Goal: Task Accomplishment & Management: Contribute content

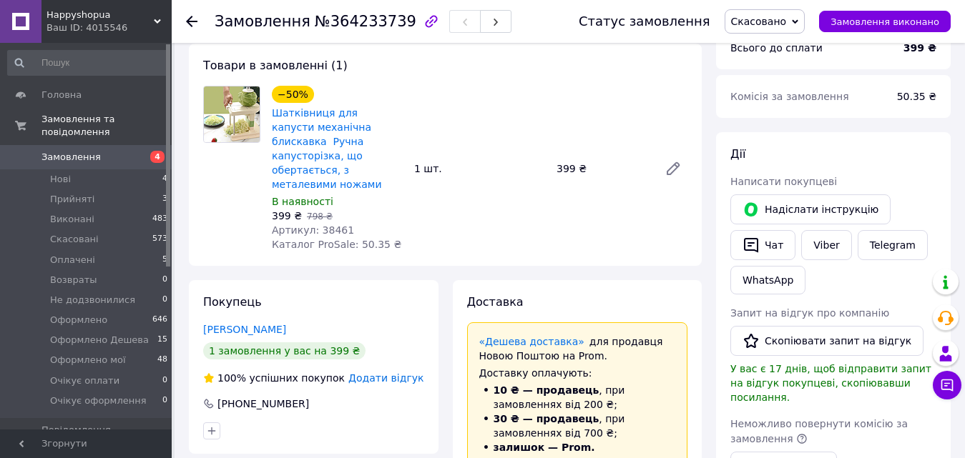
scroll to position [72, 0]
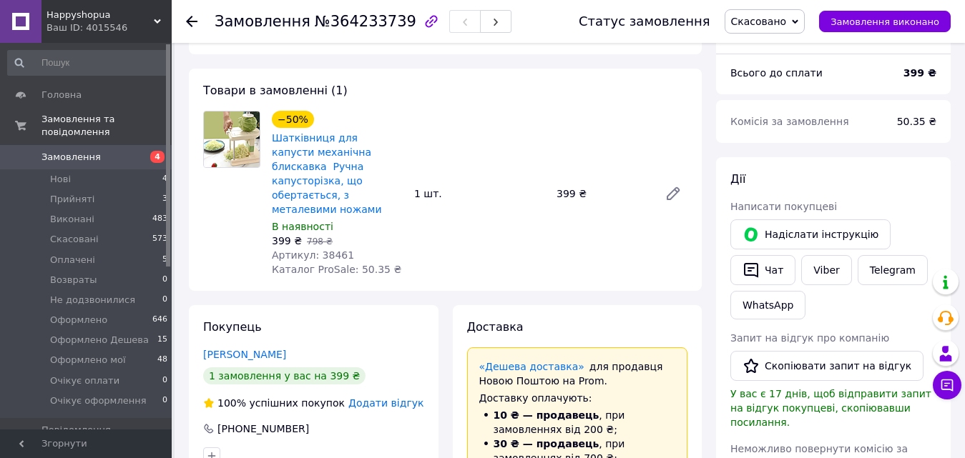
click at [129, 18] on span "Happyshopua" at bounding box center [99, 15] width 107 height 13
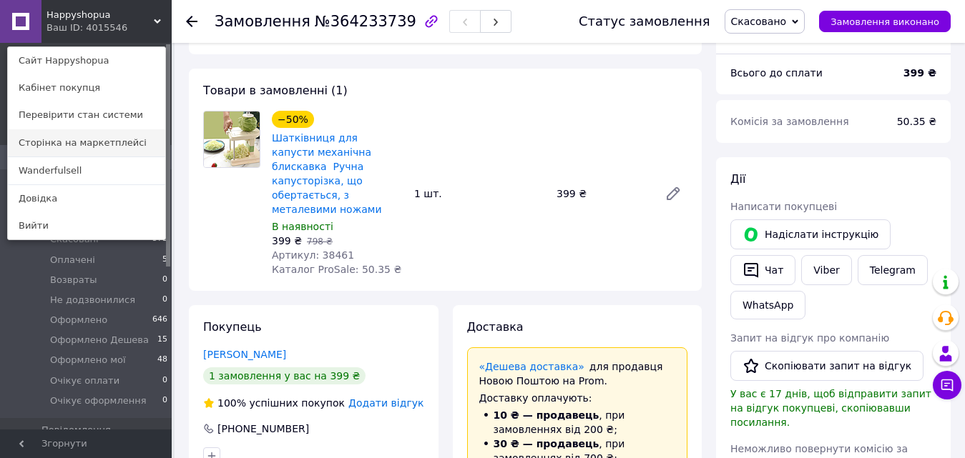
click at [99, 154] on link "Сторінка на маркетплейсі" at bounding box center [86, 142] width 157 height 27
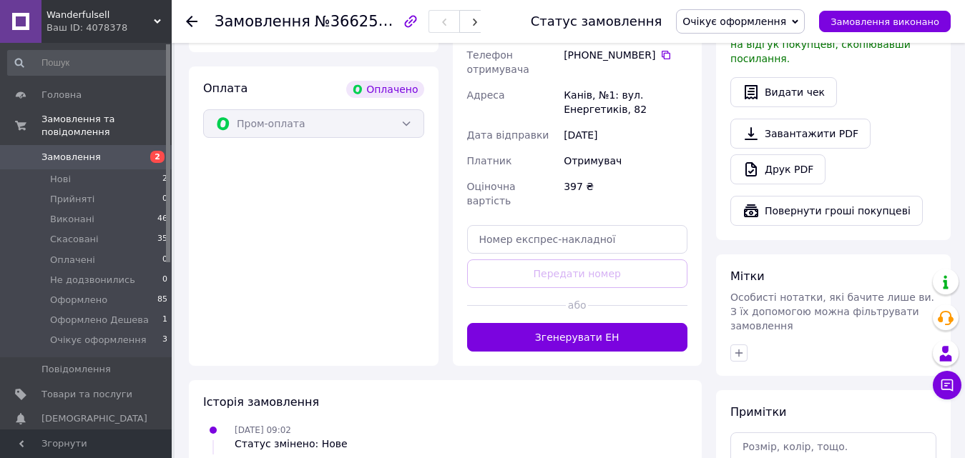
scroll to position [572, 0]
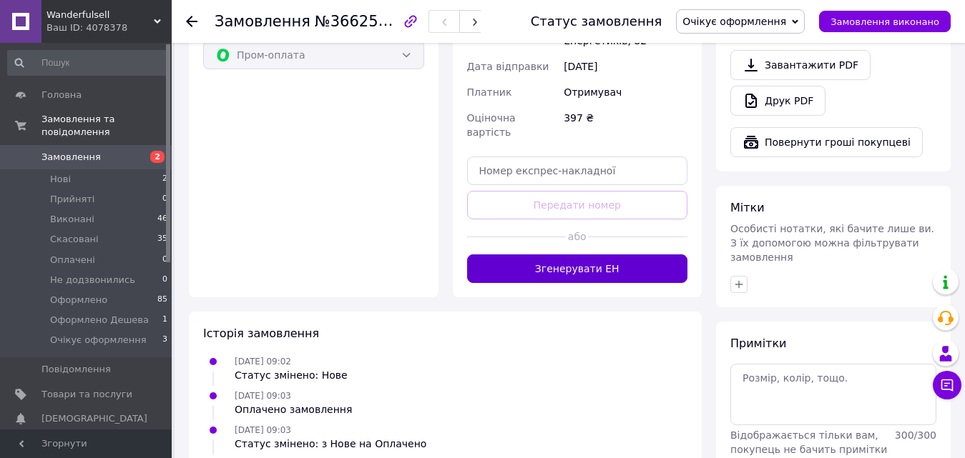
click at [559, 255] on button "Згенерувати ЕН" at bounding box center [577, 269] width 221 height 29
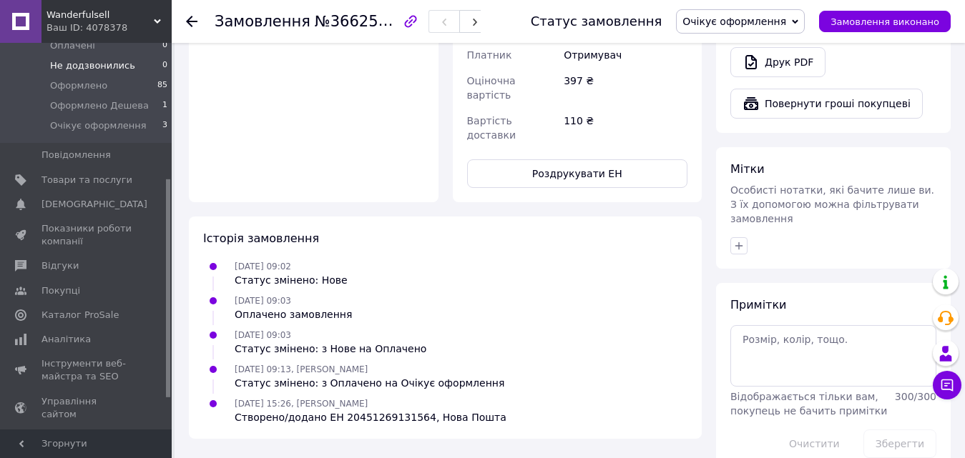
scroll to position [286, 0]
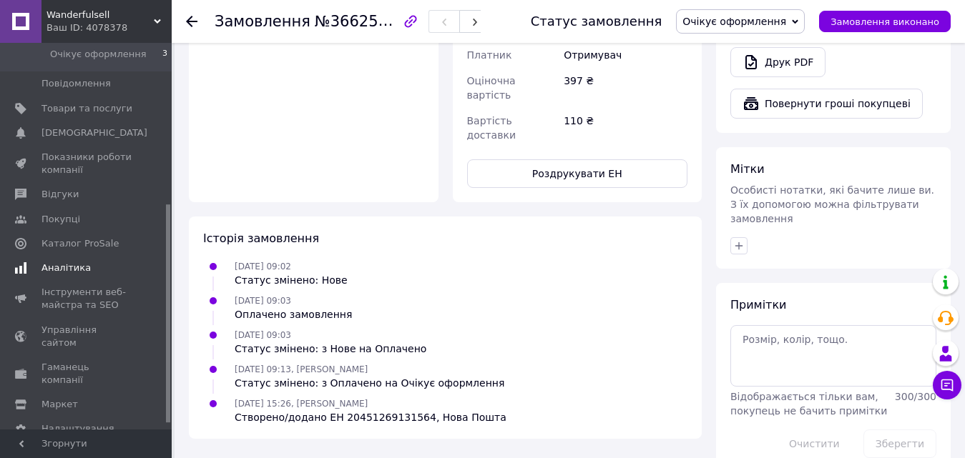
click at [88, 262] on span "Аналітика" at bounding box center [86, 268] width 91 height 13
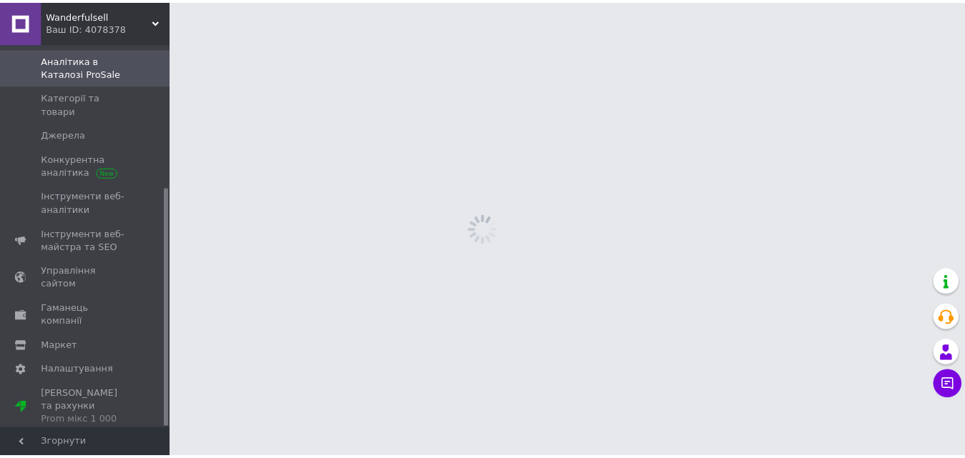
scroll to position [233, 0]
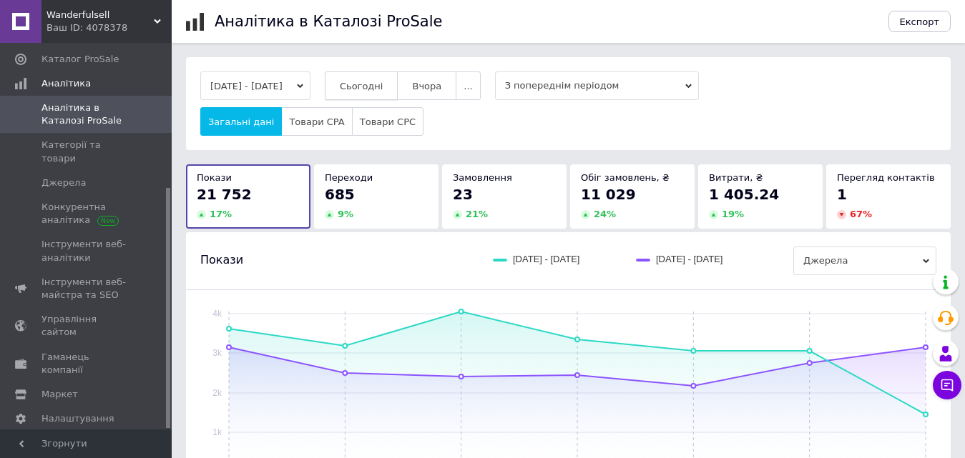
click at [383, 83] on span "Сьогодні" at bounding box center [362, 86] width 44 height 11
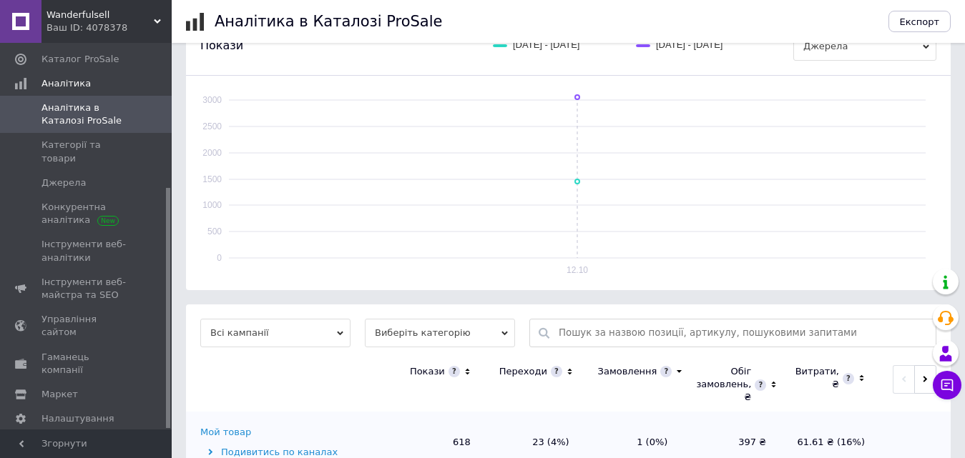
scroll to position [429, 0]
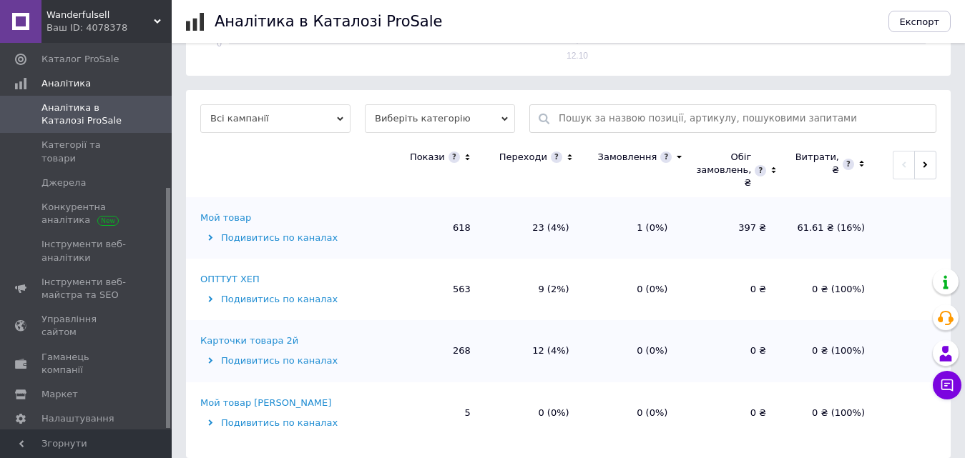
click at [235, 219] on div "Мой товар" at bounding box center [225, 218] width 51 height 13
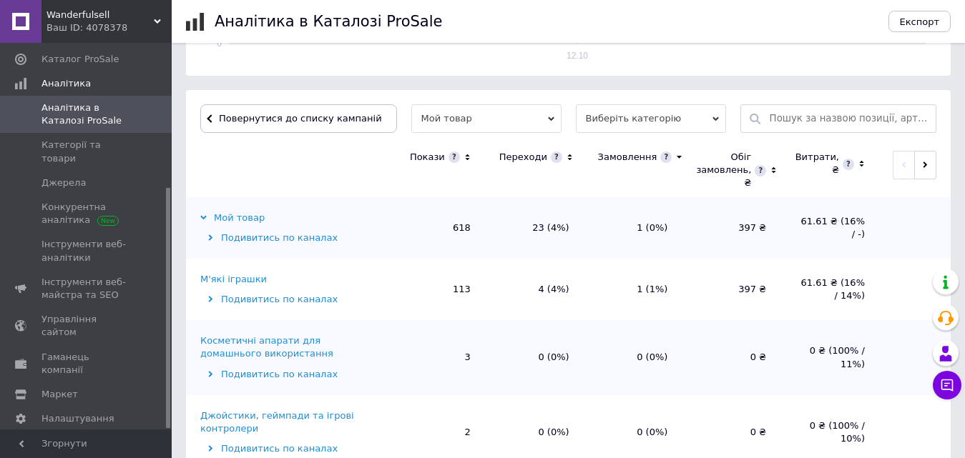
click at [233, 280] on div "М'які іграшки" at bounding box center [233, 279] width 66 height 13
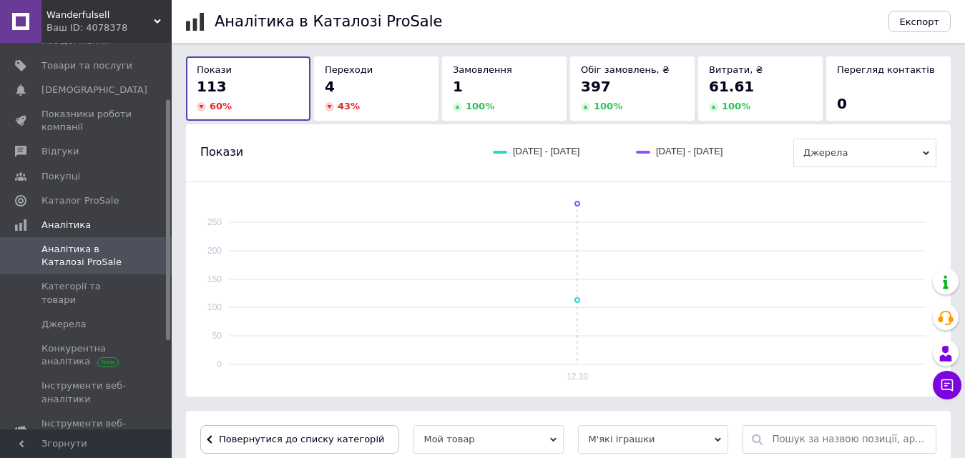
scroll to position [90, 0]
click at [98, 72] on span "Товари та послуги" at bounding box center [86, 67] width 91 height 13
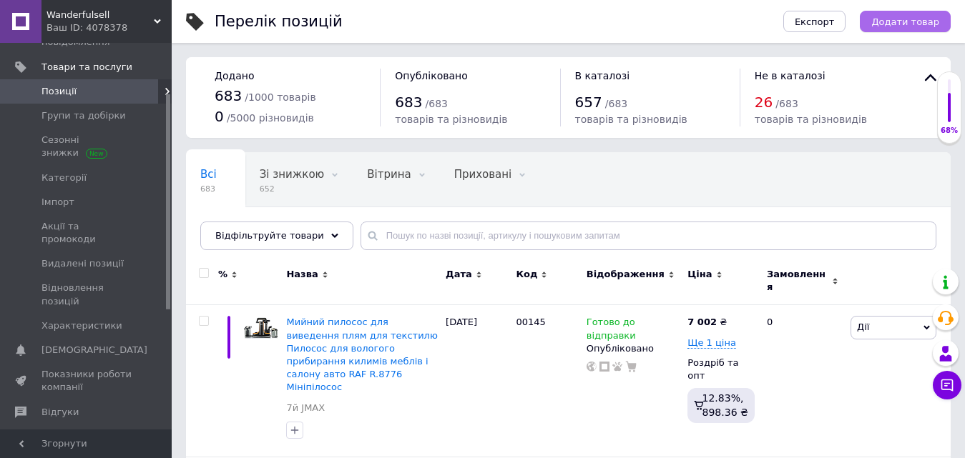
click at [918, 20] on span "Додати товар" at bounding box center [905, 21] width 68 height 11
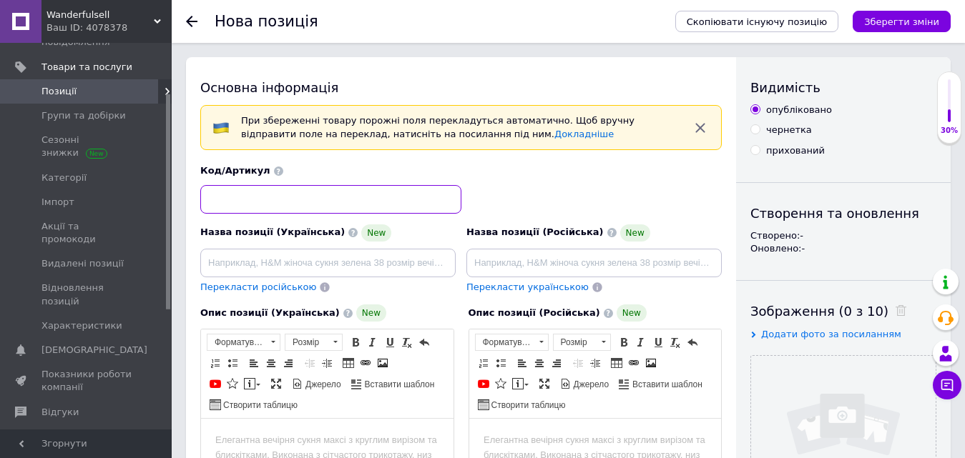
click at [302, 197] on input at bounding box center [330, 199] width 261 height 29
type input "00146"
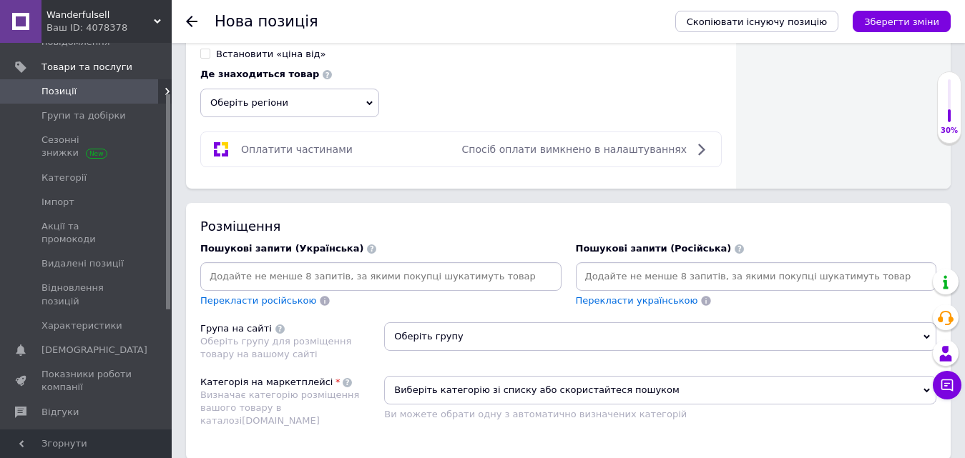
scroll to position [858, 0]
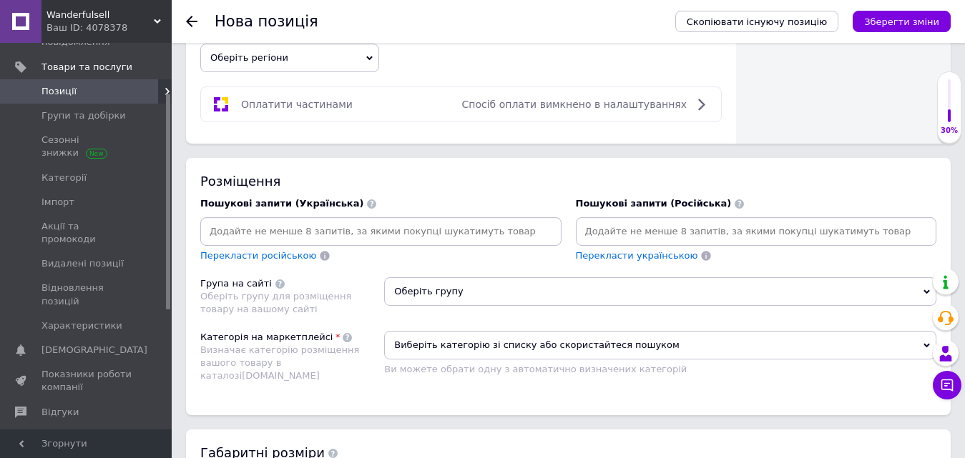
click at [614, 225] on input at bounding box center [755, 231] width 355 height 21
paste input "Мягкая игрушка для спокойного сна Мягкая игрушка с эффектом дыхания Мягкая игру…"
type input "Мягкая игрушка для спокойного сна Мягкая игрушка с эффектом дыхания Мягкая игру…"
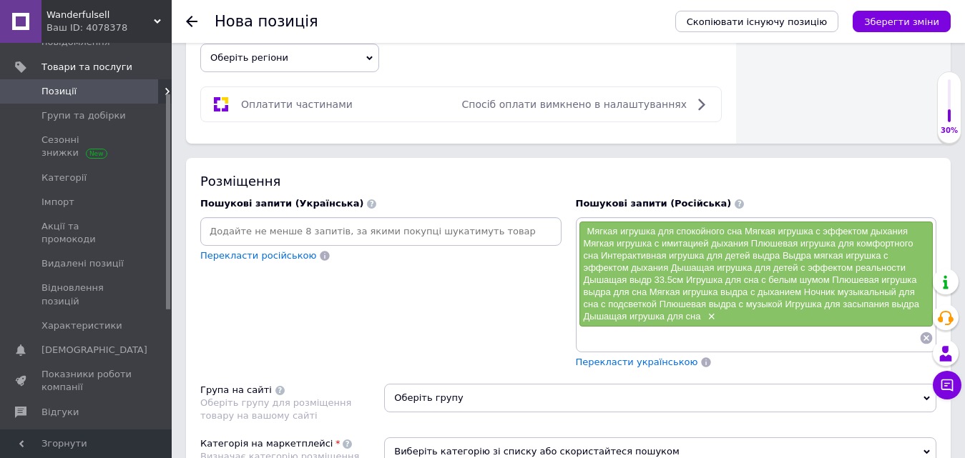
scroll to position [0, 0]
drag, startPoint x: 586, startPoint y: 230, endPoint x: 741, endPoint y: 230, distance: 155.2
click at [741, 230] on div "Мягкая игрушка для спокойного сна Мягкая игрушка с эффектом дыхания Мягкая игру…" at bounding box center [756, 274] width 354 height 105
copy span "Мягкая игрушка для спокойного сна"
click at [629, 333] on input at bounding box center [748, 337] width 341 height 21
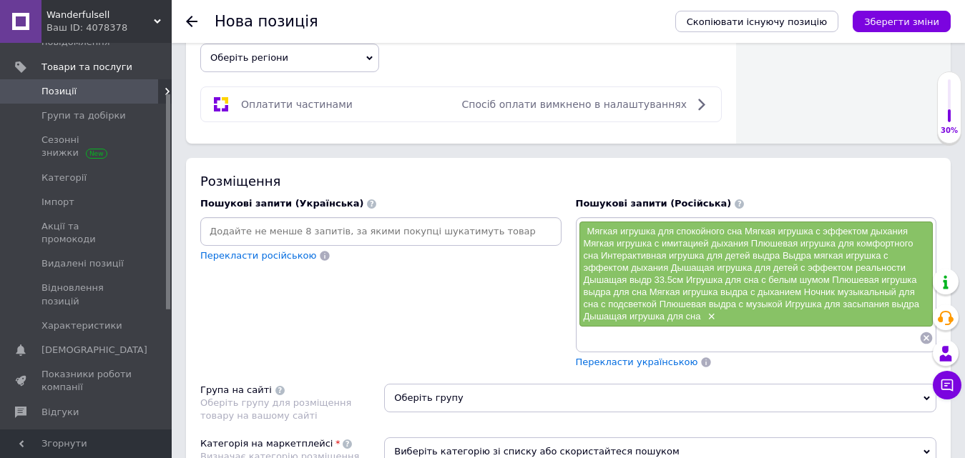
paste input "Мягкая игрушка для спокойного сна"
type input "Мягкая игрушка для спокойного сна"
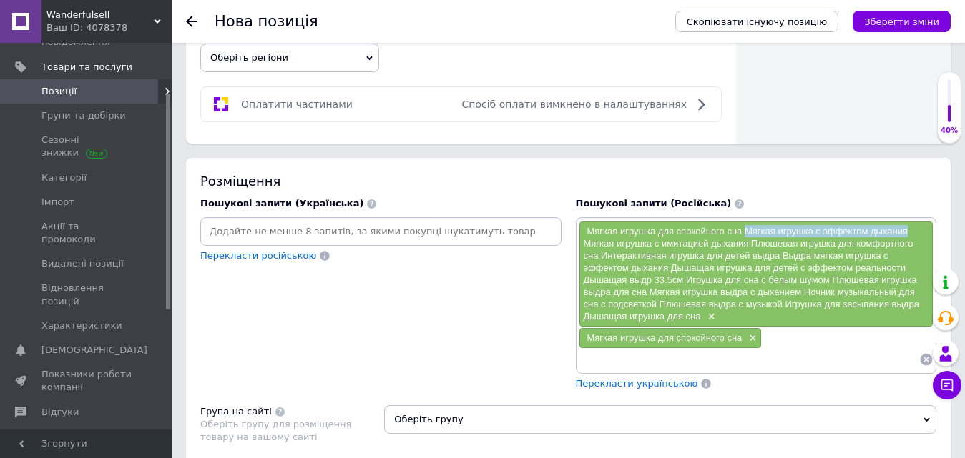
drag, startPoint x: 746, startPoint y: 230, endPoint x: 907, endPoint y: 231, distance: 160.9
click at [907, 231] on div "Мягкая игрушка для спокойного сна Мягкая игрушка с эффектом дыхания Мягкая игру…" at bounding box center [756, 274] width 354 height 105
copy span "Мягкая игрушка с эффектом дыхания"
click at [625, 365] on input at bounding box center [748, 359] width 341 height 21
paste input "Мягкая игрушка с эффектом дыхания"
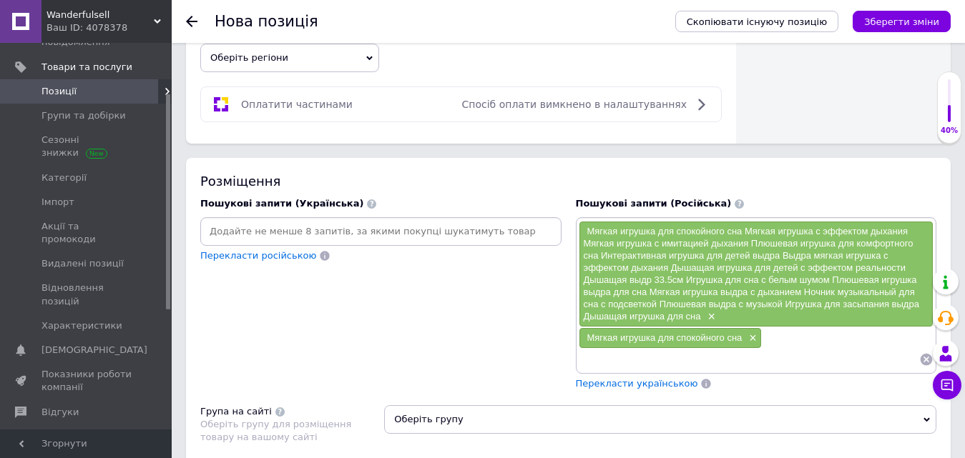
type input "Мягкая игрушка с эффектом дыхания"
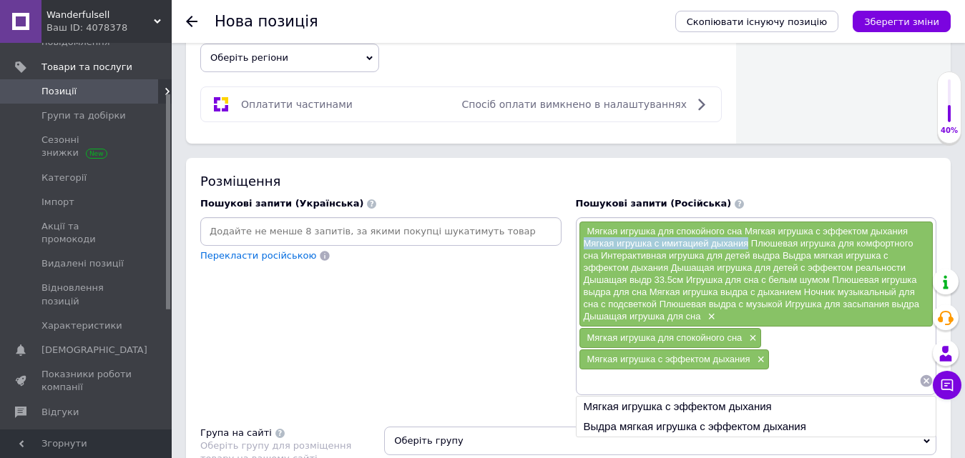
drag, startPoint x: 583, startPoint y: 242, endPoint x: 746, endPoint y: 244, distance: 163.7
click at [746, 244] on div "Мягкая игрушка для спокойного сна Мягкая игрушка с эффектом дыхания Мягкая игру…" at bounding box center [756, 274] width 354 height 105
copy span "Мягкая игрушка с имитацией дыхания"
click at [676, 377] on input at bounding box center [748, 380] width 341 height 21
paste input "Мягкая игрушка с имитацией дыхания"
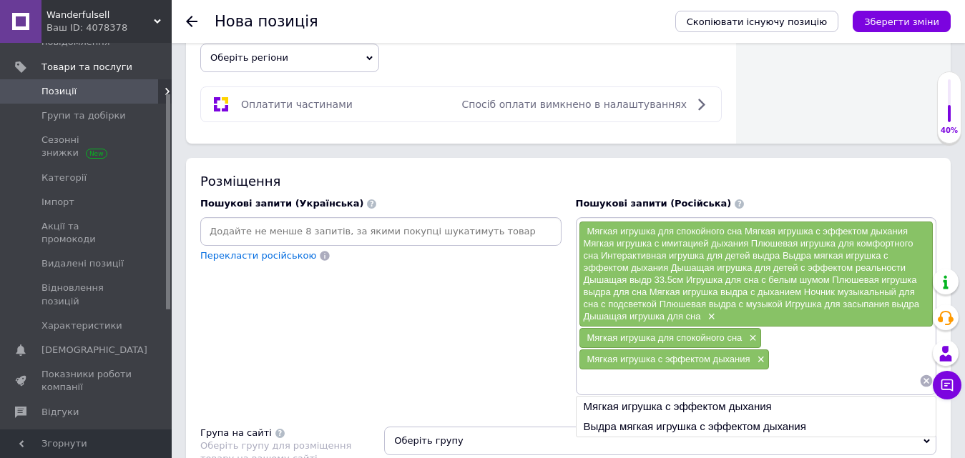
type input "Мягкая игрушка с имитацией дыхания"
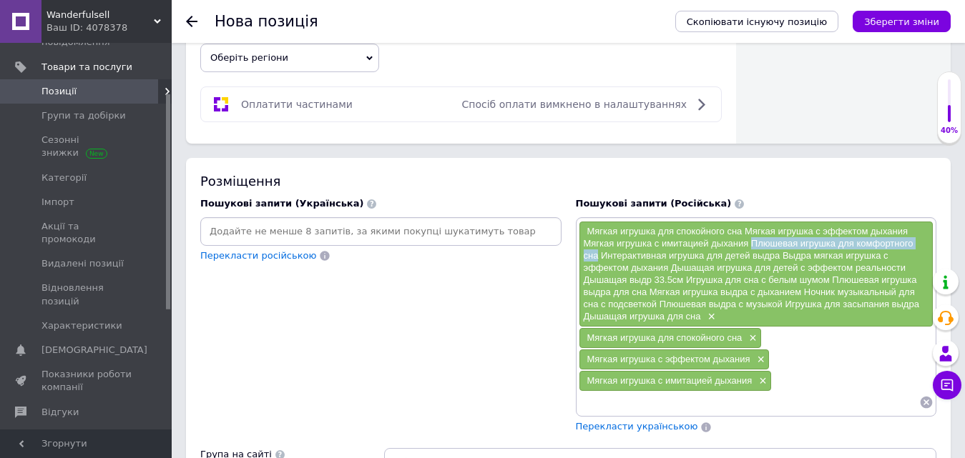
drag, startPoint x: 752, startPoint y: 242, endPoint x: 599, endPoint y: 251, distance: 153.3
click at [599, 251] on span "Мягкая игрушка для спокойного сна Мягкая игрушка с эффектом дыхания Мягкая игру…" at bounding box center [750, 274] width 335 height 96
copy span "Плюшевая игрушка для комфортного сна"
click at [618, 403] on input at bounding box center [748, 402] width 341 height 21
paste input "Плюшевая игрушка для комфортного сна"
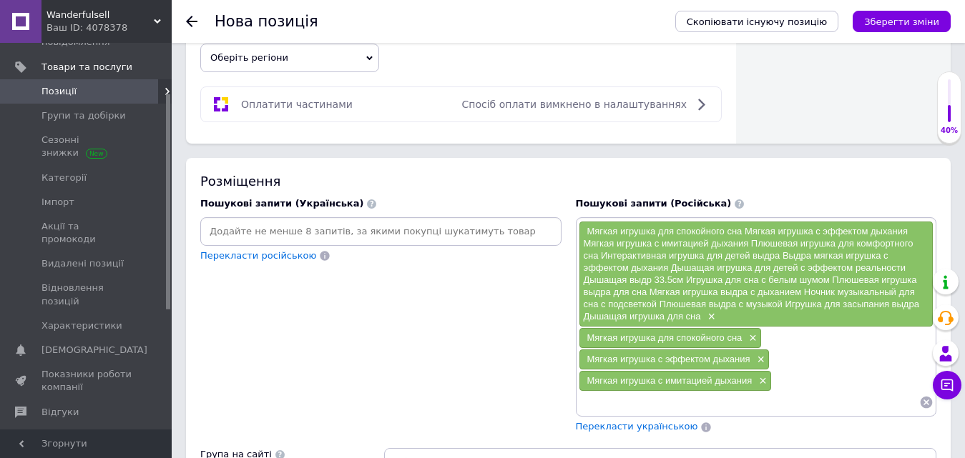
type input "Плюшевая игрушка для комфортного сна"
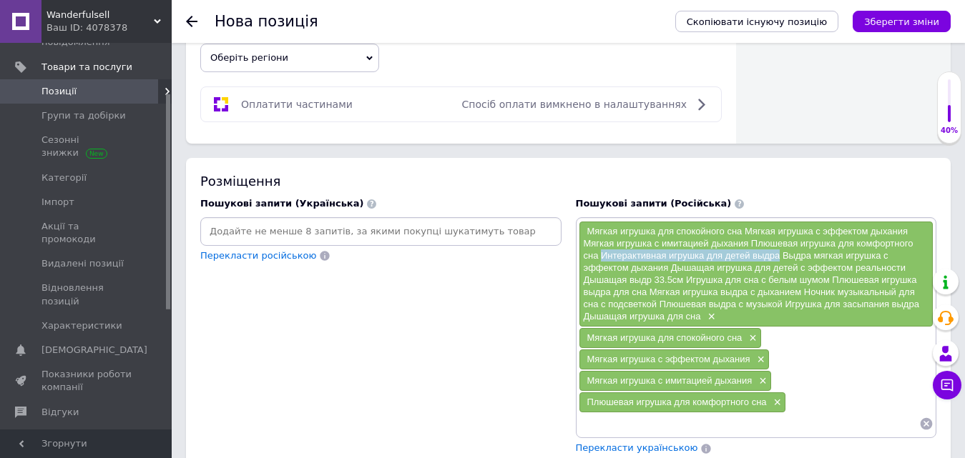
drag, startPoint x: 602, startPoint y: 257, endPoint x: 779, endPoint y: 259, distance: 176.6
click at [779, 259] on span "Мягкая игрушка для спокойного сна Мягкая игрушка с эффектом дыхания Мягкая игру…" at bounding box center [750, 274] width 335 height 96
copy span "Интерактивная игрушка для детей выдра"
click at [634, 420] on input at bounding box center [748, 423] width 341 height 21
paste input "Интерактивная игрушка для детей выдра"
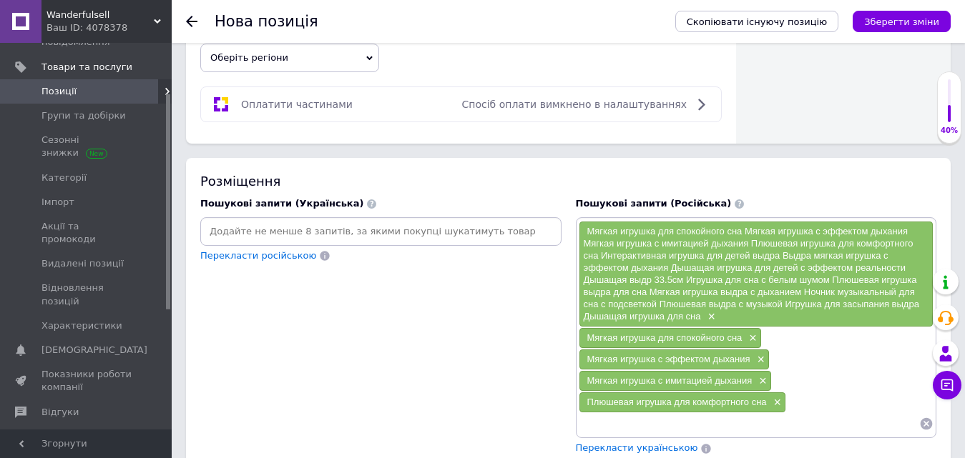
type input "Интерактивная игрушка для детей выдра"
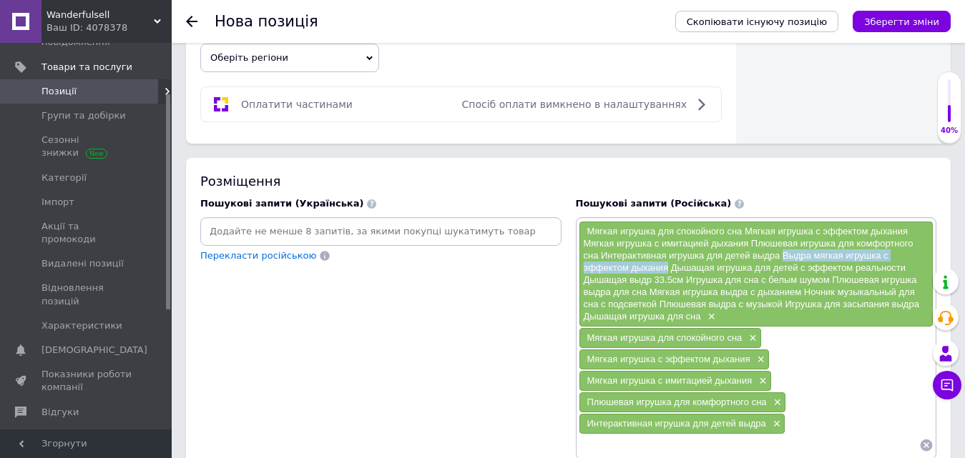
drag, startPoint x: 784, startPoint y: 253, endPoint x: 668, endPoint y: 267, distance: 116.6
click at [668, 267] on span "Мягкая игрушка для спокойного сна Мягкая игрушка с эффектом дыхания Мягкая игру…" at bounding box center [750, 274] width 335 height 96
copy span "Выдра мягкая игрушка с эффектом дыхания"
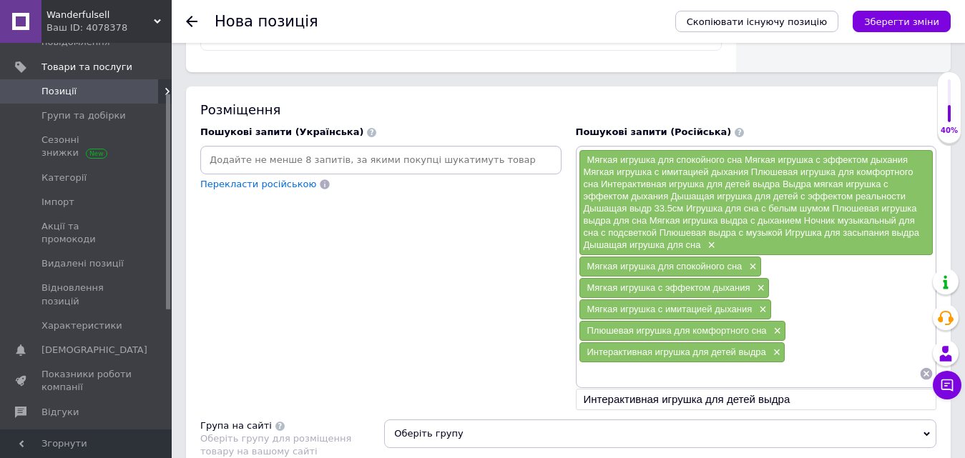
click at [664, 373] on input at bounding box center [748, 373] width 341 height 21
paste input "Выдра мягкая игрушка с эффектом дыхания"
type input "Выдра мягкая игрушка с эффектом дыхания"
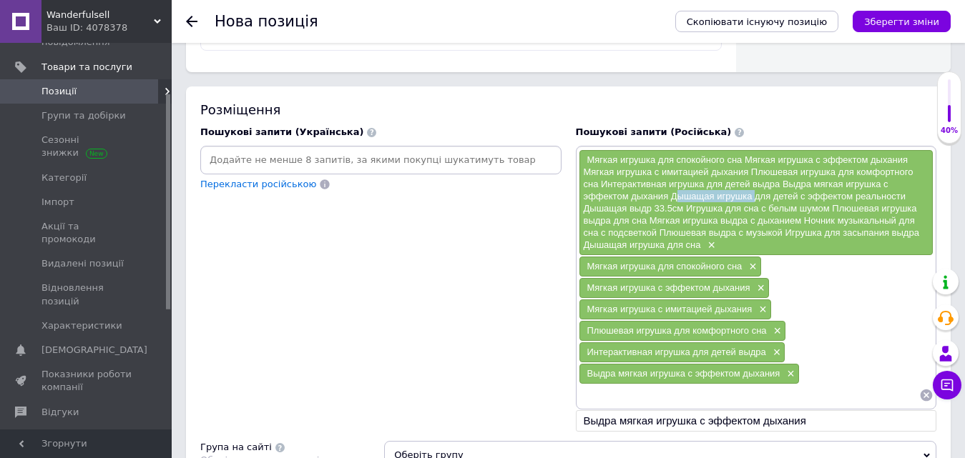
drag, startPoint x: 674, startPoint y: 197, endPoint x: 701, endPoint y: 199, distance: 26.5
click at [731, 197] on span "Мягкая игрушка для спокойного сна Мягкая игрушка с эффектом дыхания Мягкая игру…" at bounding box center [750, 202] width 335 height 96
drag, startPoint x: 672, startPoint y: 196, endPoint x: 907, endPoint y: 202, distance: 234.6
click at [907, 202] on div "Мягкая игрушка для спокойного сна Мягкая игрушка с эффектом дыхания Мягкая игру…" at bounding box center [756, 202] width 354 height 105
copy span "Дышащая игрушка для детей с эффектом реальности"
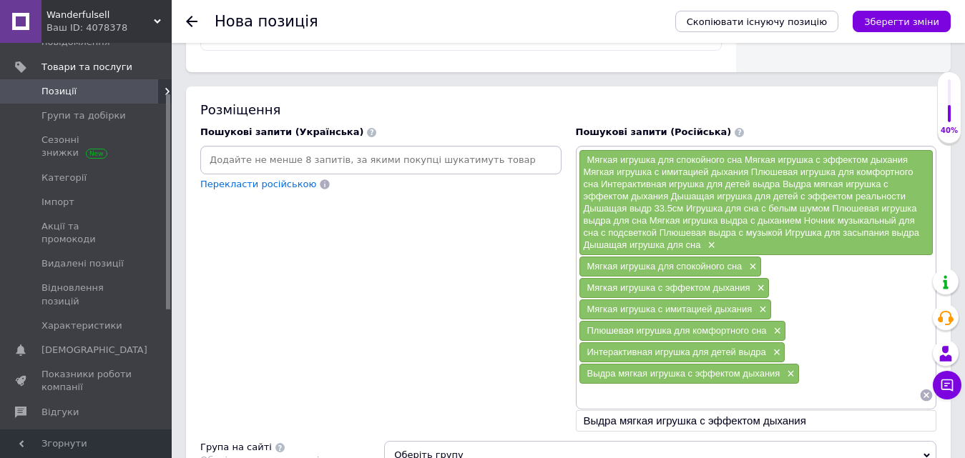
click at [602, 400] on input at bounding box center [748, 395] width 341 height 21
paste input "Дышащая игрушка для детей с эффектом реальности"
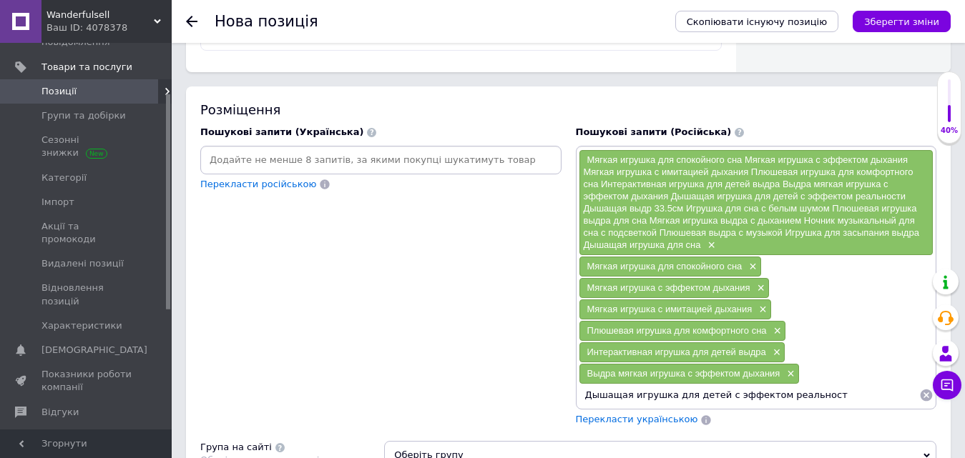
type input "Дышащая игрушка для детей с эффектом реальности"
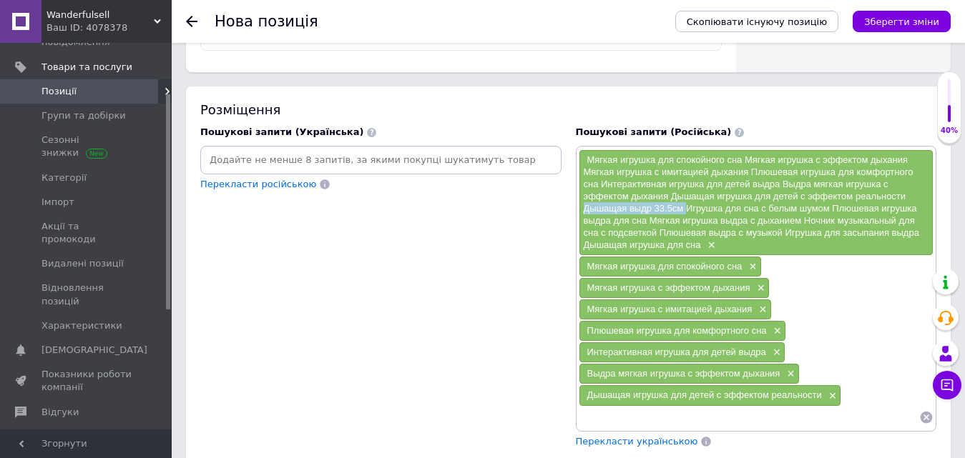
drag, startPoint x: 579, startPoint y: 209, endPoint x: 686, endPoint y: 204, distance: 106.7
click at [686, 204] on div "Мягкая игрушка для спокойного сна Мягкая игрушка с эффектом дыхания Мягкая игру…" at bounding box center [756, 202] width 354 height 105
copy span "Дышащая выдр 33.5см"
click at [623, 424] on input at bounding box center [748, 417] width 341 height 21
paste input "Дышащая выдр 33.5см"
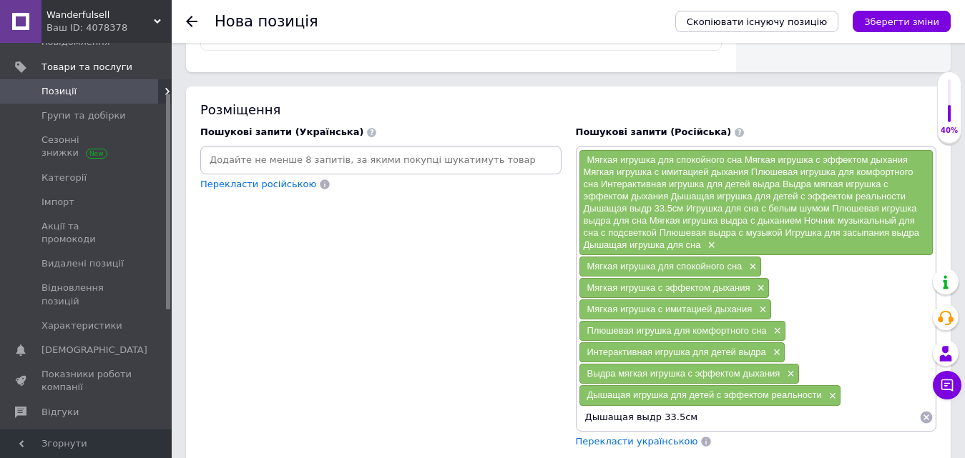
type input "Дышащая выдр 33.5см"
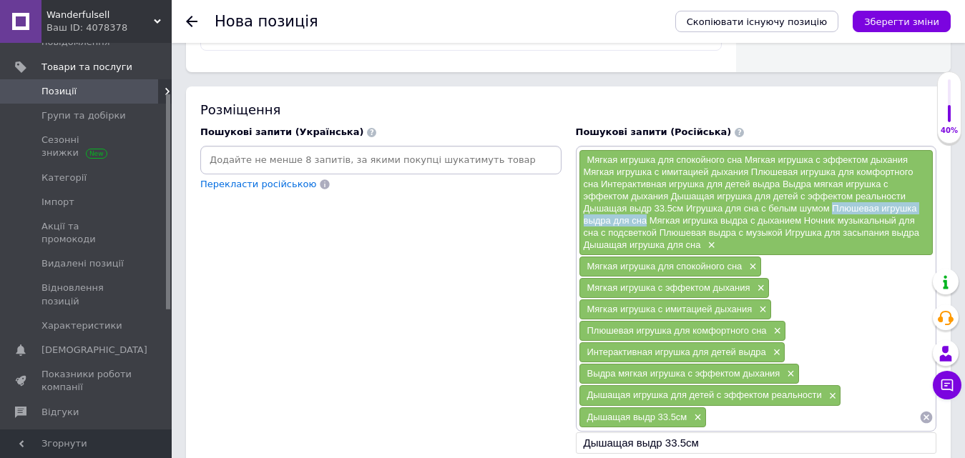
drag, startPoint x: 833, startPoint y: 209, endPoint x: 646, endPoint y: 222, distance: 187.0
click at [646, 222] on span "Мягкая игрушка для спокойного сна Мягкая игрушка с эффектом дыхания Мягкая игру…" at bounding box center [750, 202] width 335 height 96
copy span "Плюшевая игрушка выдра для сна"
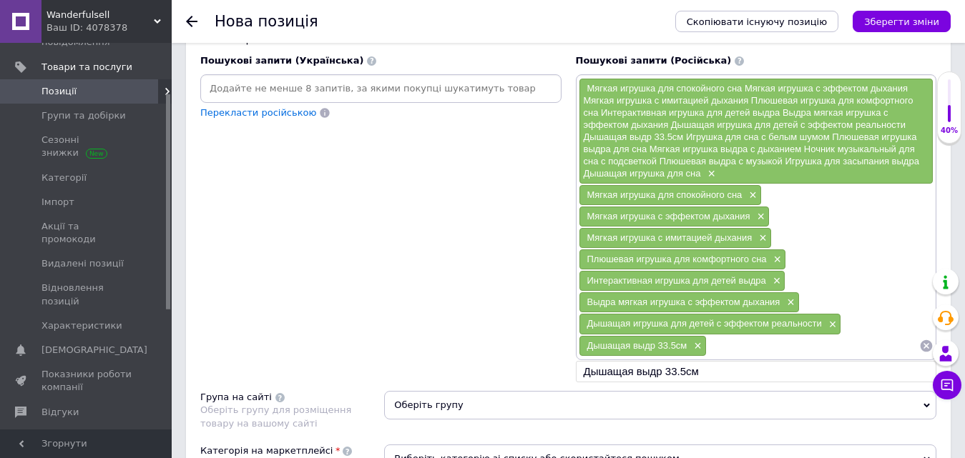
click at [739, 345] on input at bounding box center [812, 345] width 212 height 21
paste input "Плюшевая игрушка выдра для сна"
type input "Плюшевая игрушка выдра для сна"
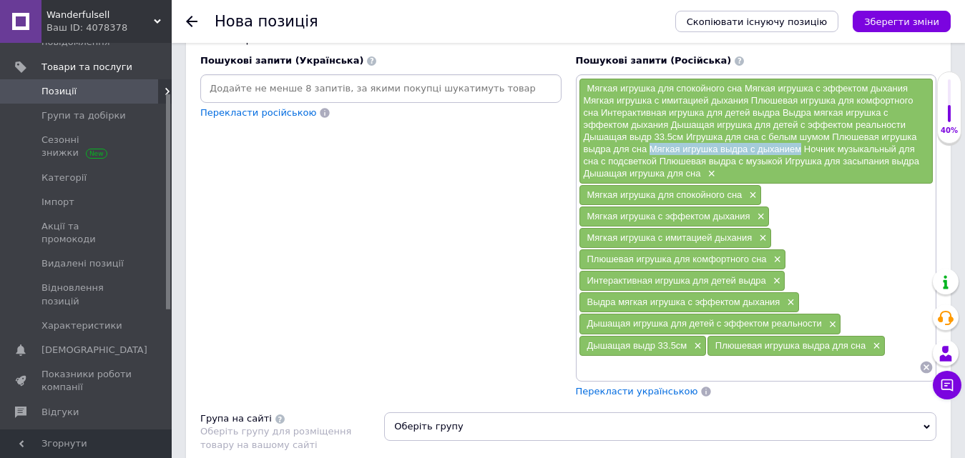
drag, startPoint x: 651, startPoint y: 152, endPoint x: 799, endPoint y: 154, distance: 148.7
click at [799, 154] on span "Мягкая игрушка для спокойного сна Мягкая игрушка с эффектом дыхания Мягкая игру…" at bounding box center [750, 131] width 335 height 96
copy span "Мягкая игрушка выдра с дыханием"
click at [627, 365] on input at bounding box center [748, 367] width 341 height 21
paste input "Мягкая игрушка выдра с дыханием"
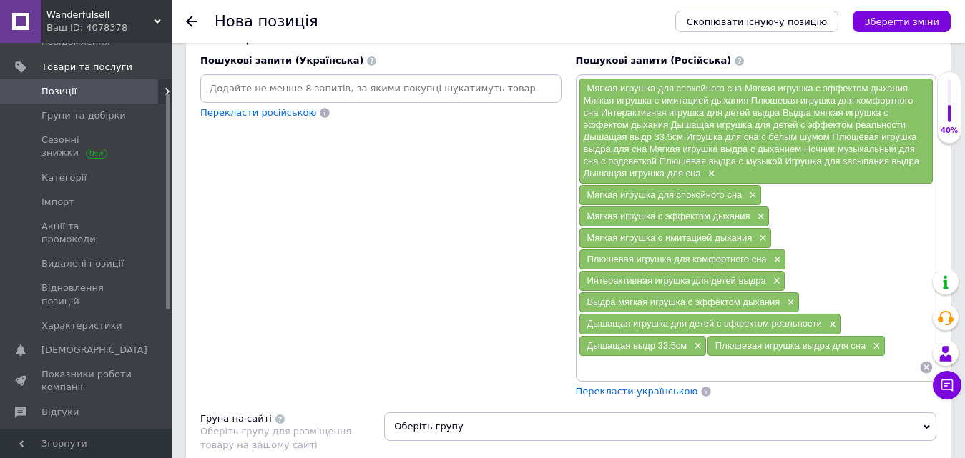
type input "Мягкая игрушка выдра с дыханием"
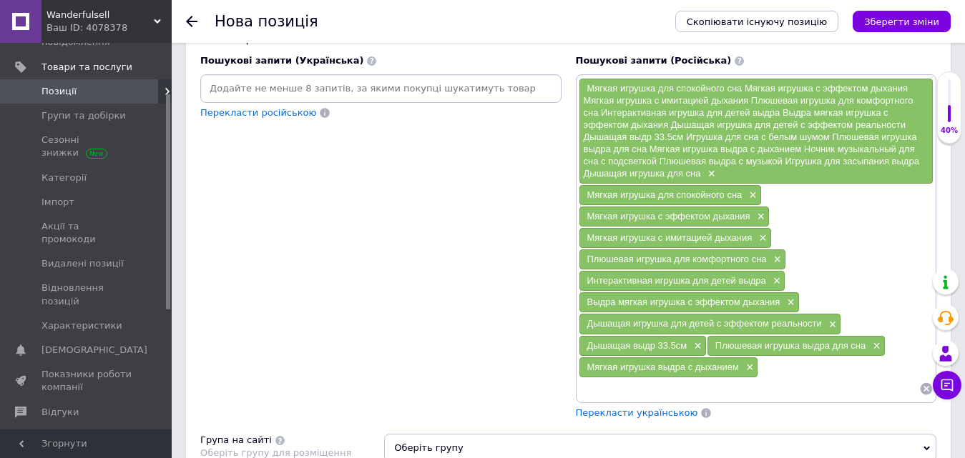
click at [661, 164] on span "Мягкая игрушка для спокойного сна Мягкая игрушка с эффектом дыхания Мягкая игру…" at bounding box center [750, 131] width 335 height 96
drag, startPoint x: 807, startPoint y: 149, endPoint x: 854, endPoint y: 147, distance: 47.2
click at [854, 147] on span "Мягкая игрушка для спокойного сна Мягкая игрушка с эффектом дыхания Мягкая игру…" at bounding box center [750, 131] width 335 height 96
drag, startPoint x: 807, startPoint y: 149, endPoint x: 655, endPoint y: 162, distance: 152.1
click at [655, 162] on span "Мягкая игрушка для спокойного сна Мягкая игрушка с эффектом дыхания Мягкая игру…" at bounding box center [750, 131] width 335 height 96
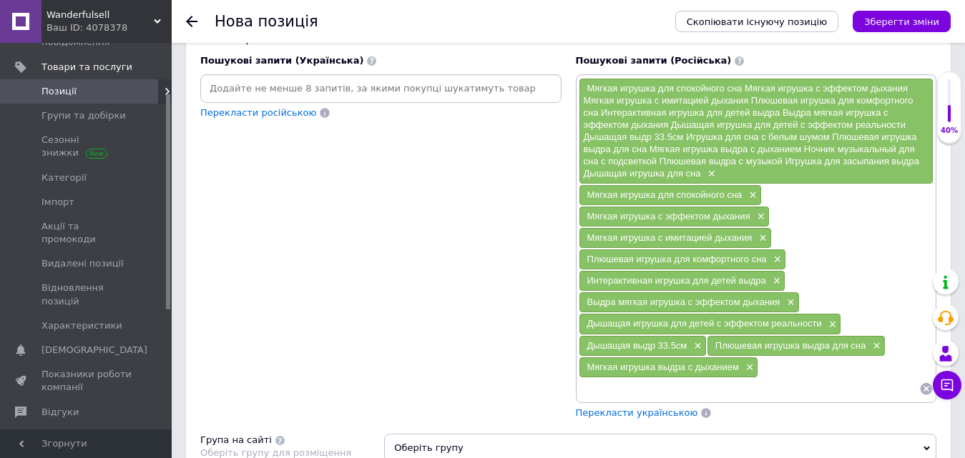
click at [618, 387] on input at bounding box center [748, 388] width 341 height 21
paste input "Ночник музыкальный для сна с подсветкой"
type input "Ночник музыкальный для сна с подсветкой"
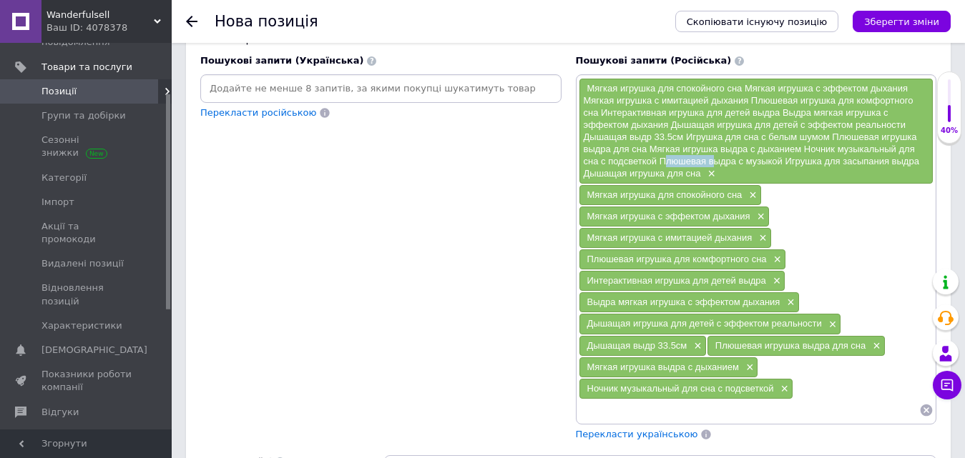
drag, startPoint x: 663, startPoint y: 159, endPoint x: 691, endPoint y: 167, distance: 28.8
click at [710, 163] on span "Мягкая игрушка для спокойного сна Мягкая игрушка с эффектом дыхания Мягкая игру…" at bounding box center [750, 131] width 335 height 96
drag, startPoint x: 661, startPoint y: 160, endPoint x: 781, endPoint y: 159, distance: 119.4
click at [781, 159] on span "Мягкая игрушка для спокойного сна Мягкая игрушка с эффектом дыхания Мягкая игру…" at bounding box center [750, 131] width 335 height 96
click at [630, 408] on input at bounding box center [748, 410] width 341 height 21
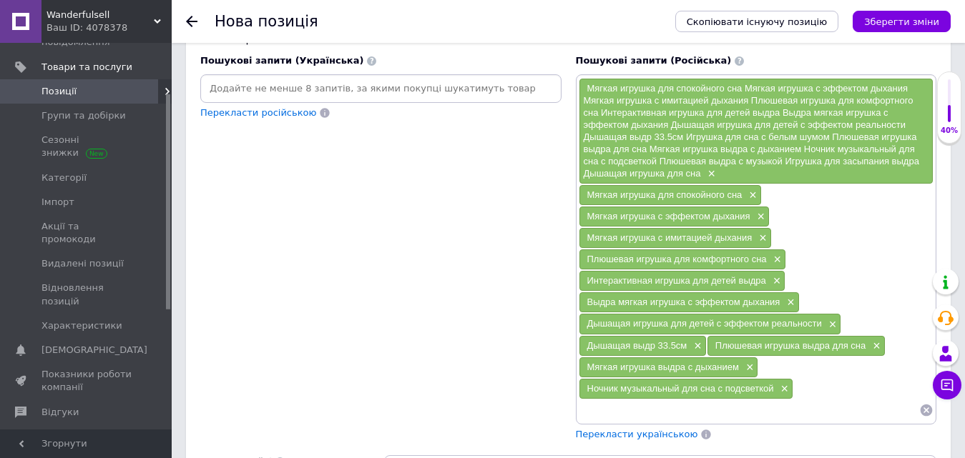
paste input "Плюшевая выдра с музыкой"
type input "Плюшевая выдра с музыкой"
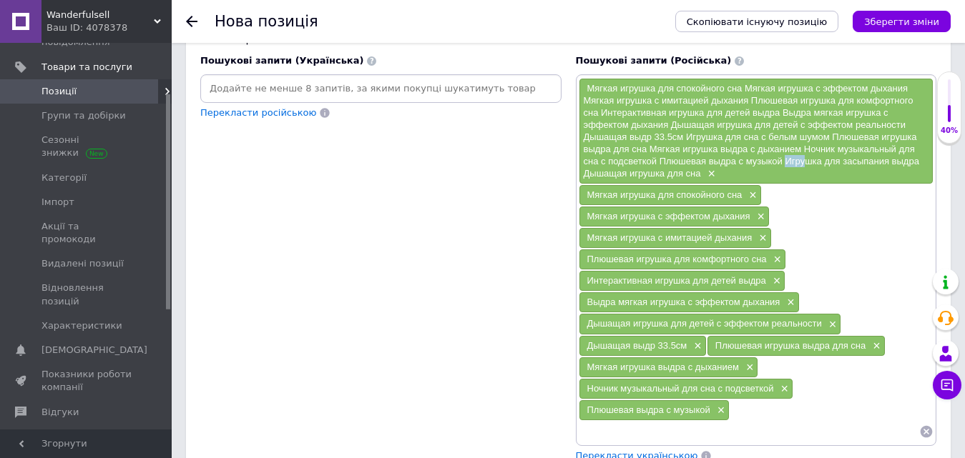
drag, startPoint x: 787, startPoint y: 158, endPoint x: 804, endPoint y: 158, distance: 17.2
click at [804, 158] on span "Мягкая игрушка для спокойного сна Мягкая игрушка с эффектом дыхания Мягкая игру…" at bounding box center [750, 131] width 335 height 96
click at [797, 162] on span "Мягкая игрушка для спокойного сна Мягкая игрушка с эффектом дыхания Мягкая игру…" at bounding box center [750, 131] width 335 height 96
drag, startPoint x: 785, startPoint y: 161, endPoint x: 928, endPoint y: 165, distance: 143.1
click at [928, 165] on div "Мягкая игрушка для спокойного сна Мягкая игрушка с эффектом дыхания Мягкая игру…" at bounding box center [756, 131] width 354 height 105
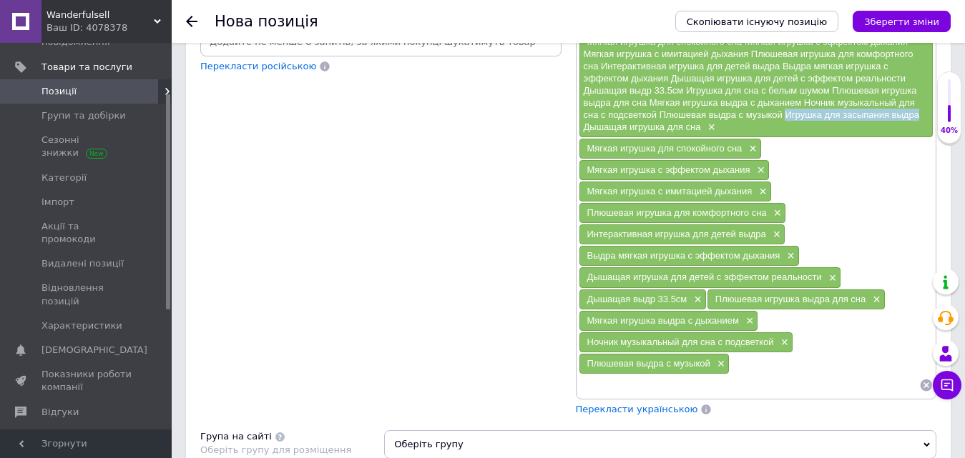
scroll to position [1073, 0]
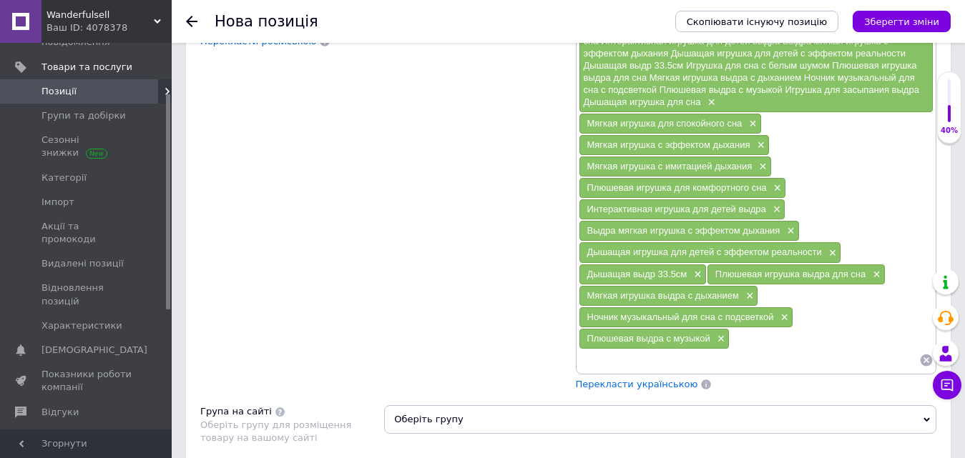
click at [654, 363] on input at bounding box center [748, 360] width 341 height 21
paste input "Игрушка для засыпания выдра"
type input "Игрушка для засыпания выдра"
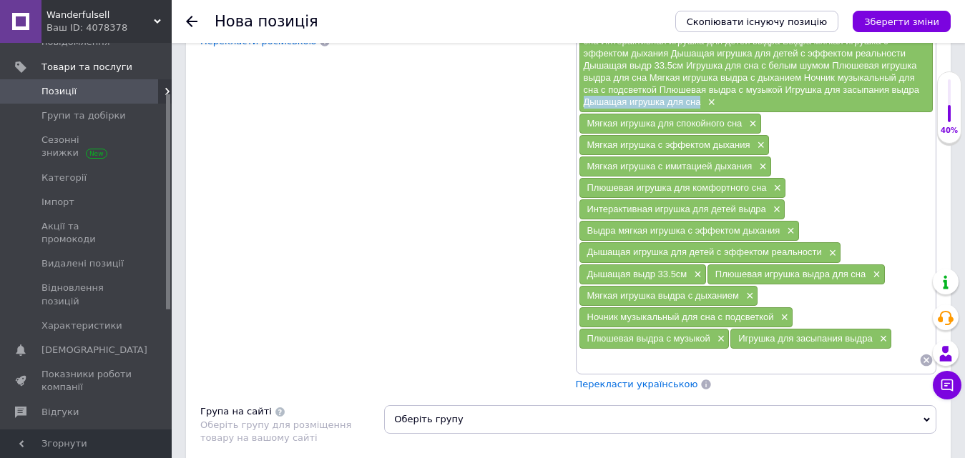
drag, startPoint x: 587, startPoint y: 102, endPoint x: 699, endPoint y: 102, distance: 112.3
click at [699, 102] on span "Мягкая игрушка для спокойного сна Мягкая игрушка с эффектом дыхания Мягкая игру…" at bounding box center [750, 59] width 335 height 96
click at [674, 370] on input at bounding box center [748, 360] width 341 height 21
paste input "Дышащая игрушка для сна"
type input "Дышащая игрушка для сна"
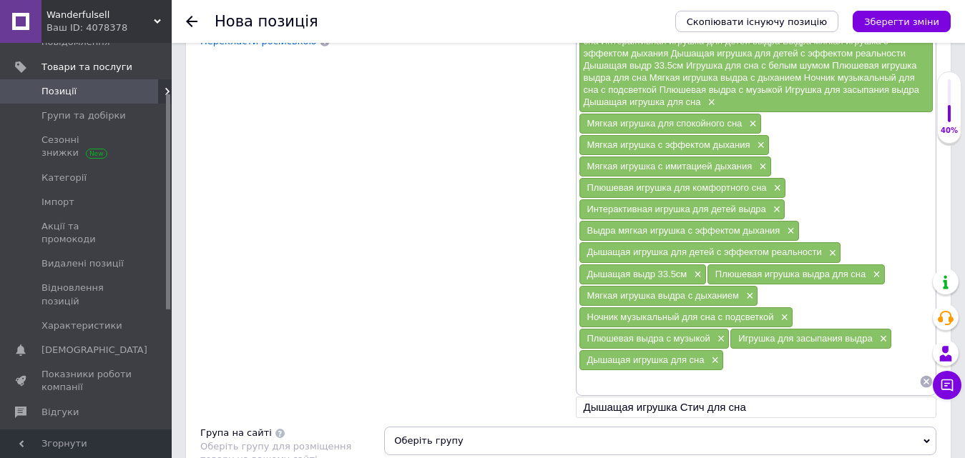
click at [716, 97] on div "Мягкая игрушка для спокойного сна Мягкая игрушка с эффектом дыхания Мягкая игру…" at bounding box center [756, 59] width 354 height 105
click at [714, 102] on span "×" at bounding box center [709, 103] width 11 height 12
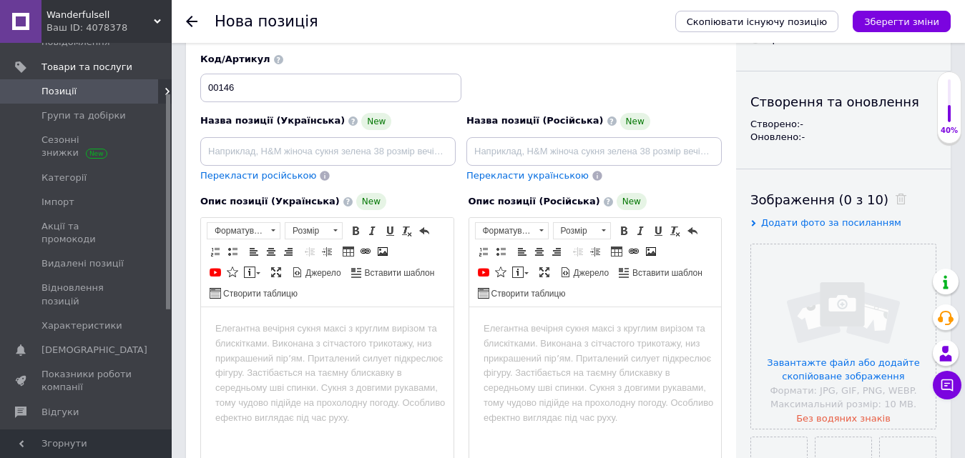
scroll to position [143, 0]
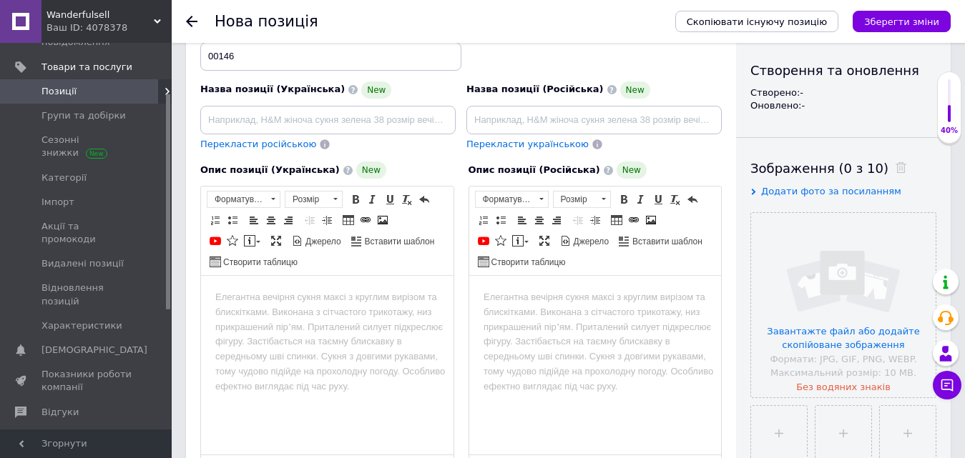
click at [565, 320] on html at bounding box center [594, 298] width 252 height 44
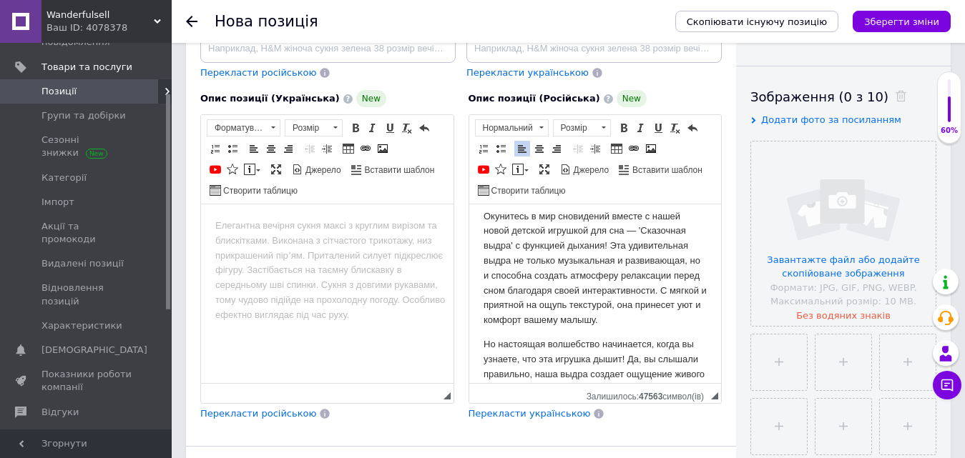
scroll to position [0, 0]
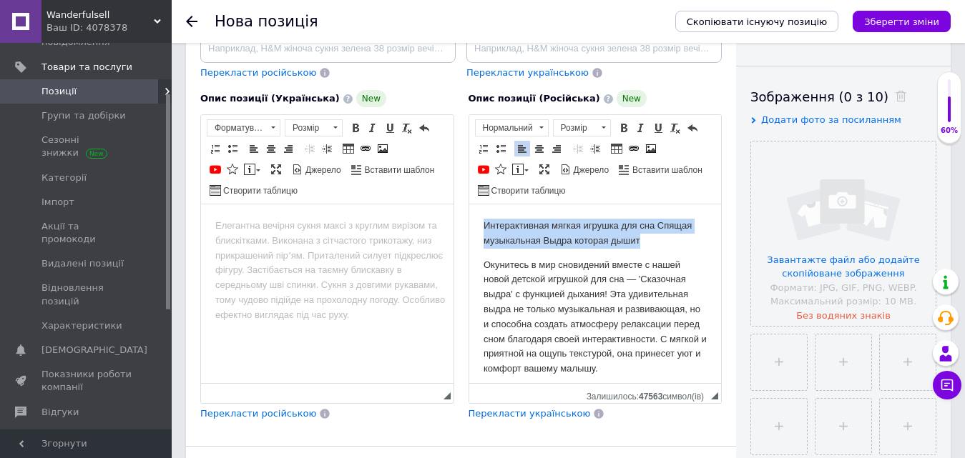
drag, startPoint x: 641, startPoint y: 242, endPoint x: 480, endPoint y: 225, distance: 161.8
click at [533, 134] on span "Нормальний" at bounding box center [504, 128] width 59 height 16
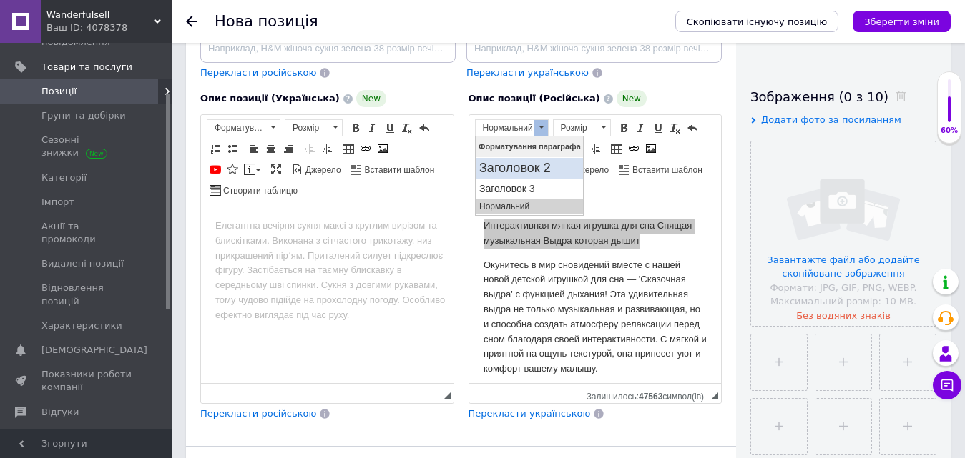
click at [517, 167] on h2 "Заголовок 2" at bounding box center [528, 169] width 101 height 16
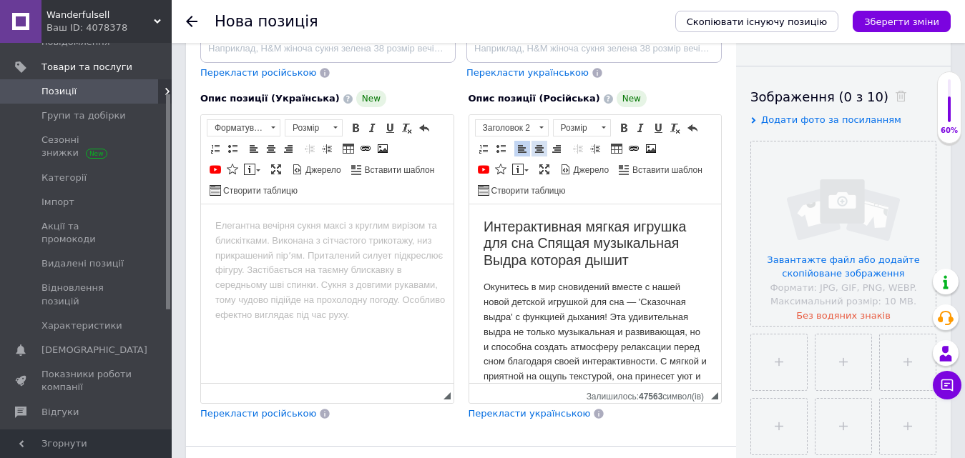
click at [535, 150] on span at bounding box center [538, 148] width 11 height 11
click at [679, 203] on span "Панель інструментів редактора Форматування Заголовок 2 Розмір Розмір Жирний Спо…" at bounding box center [595, 159] width 252 height 89
click at [669, 252] on h2 "Интерактивная мягкая игрушка для сна Спящая музыкальная Выдра которая дышит" at bounding box center [595, 244] width 224 height 50
click at [539, 243] on h2 "Интерактивная мягкая игрушка для сна Спящая музыкальная Выдра которая дышит" at bounding box center [595, 244] width 224 height 50
drag, startPoint x: 488, startPoint y: 247, endPoint x: 555, endPoint y: 242, distance: 67.4
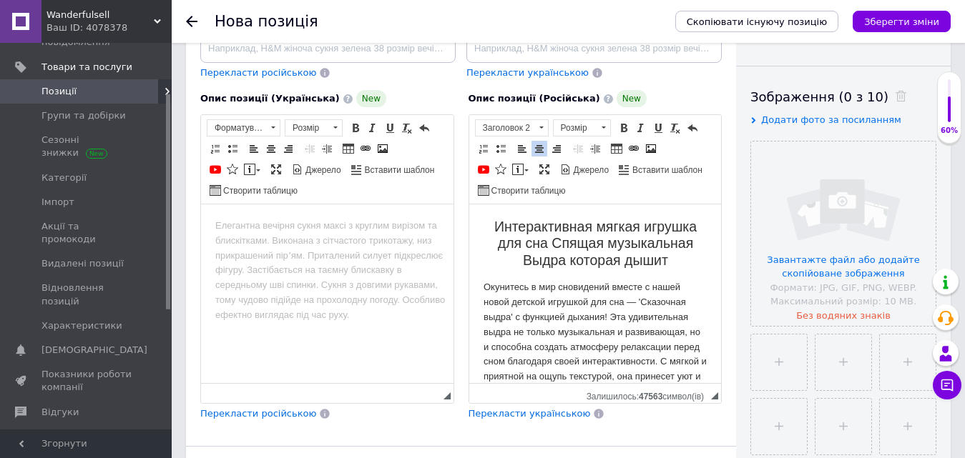
click at [488, 247] on h2 "Интерактивная мягкая игрушка для сна Спящая музыкальная Выдра которая дышит" at bounding box center [595, 244] width 224 height 50
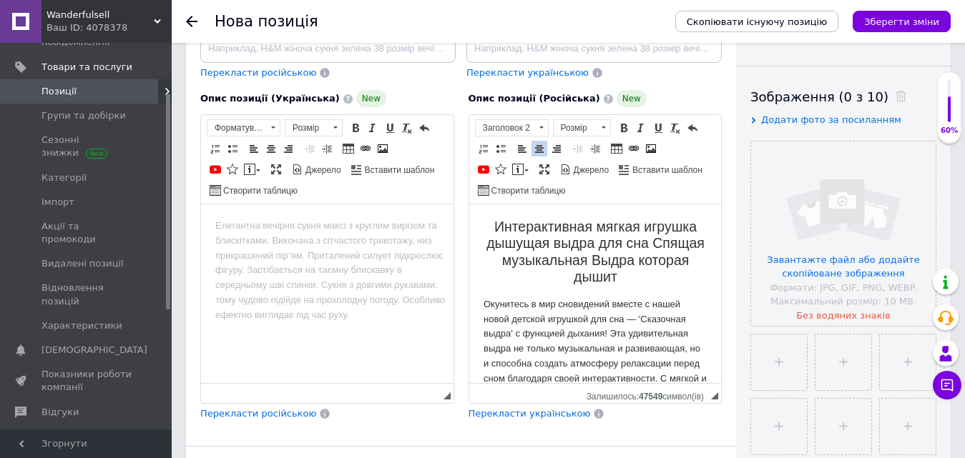
click at [641, 262] on h2 "Интерактивная мягкая игрушка дышущая выдра для сна Спящая музыкальная Выдра кот…" at bounding box center [595, 252] width 224 height 67
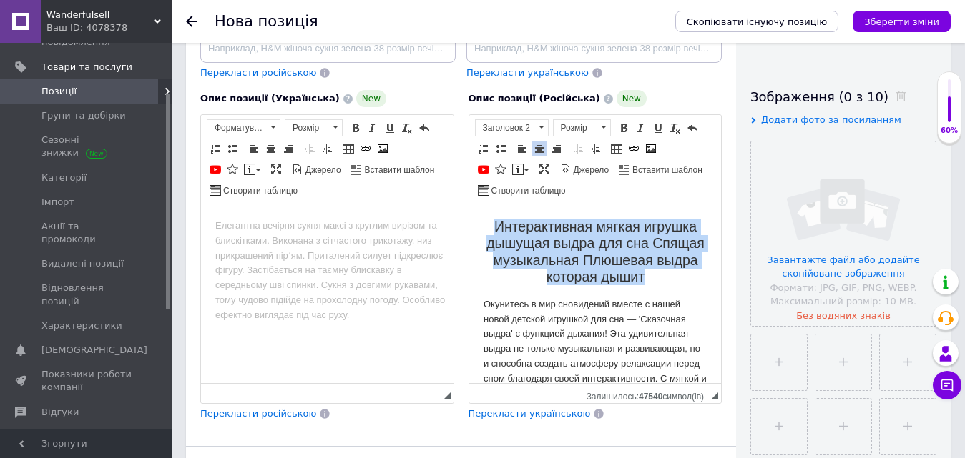
drag, startPoint x: 575, startPoint y: 287, endPoint x: 483, endPoint y: 205, distance: 123.6
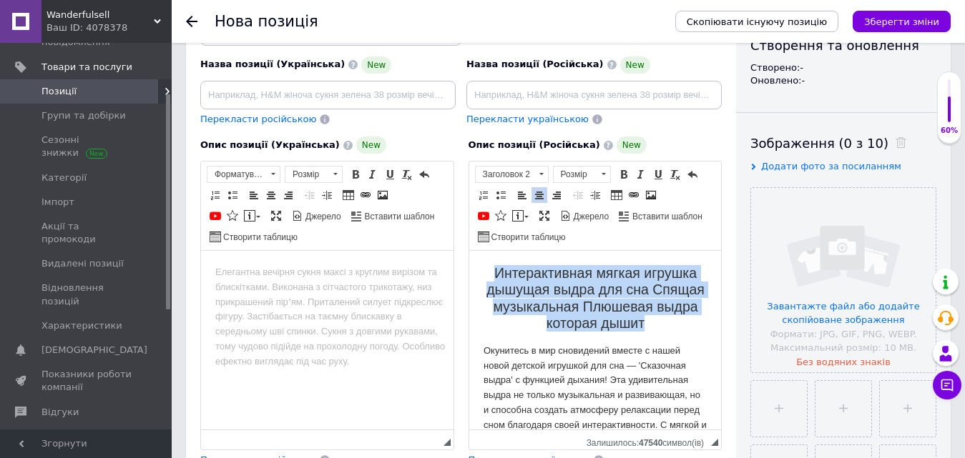
scroll to position [143, 0]
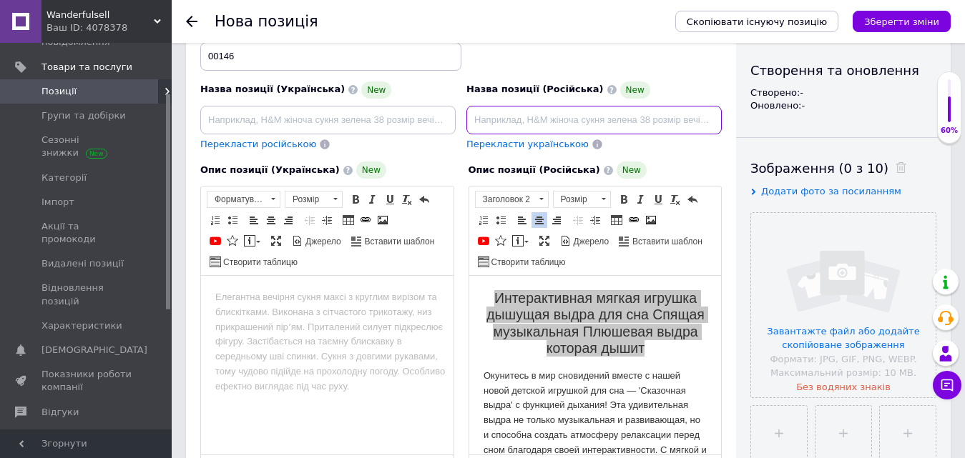
click at [541, 113] on input at bounding box center [593, 120] width 255 height 29
paste input "Интерактивная мягкая игрушка дышущая выдра для сна Спящая музыкальная Плюшевая …"
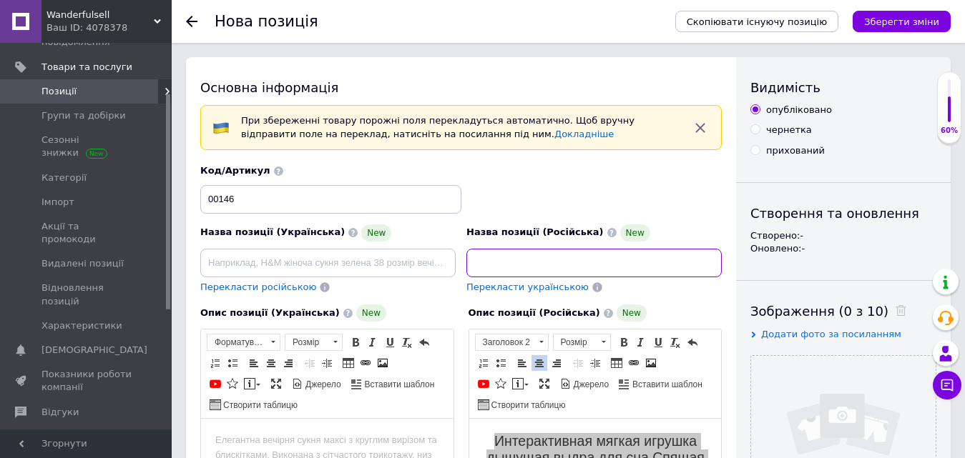
click at [566, 262] on input "Интерактивная мягкая игрушка дышущая выдра для сна Спящая музыкальная Плюшевая …" at bounding box center [593, 263] width 255 height 29
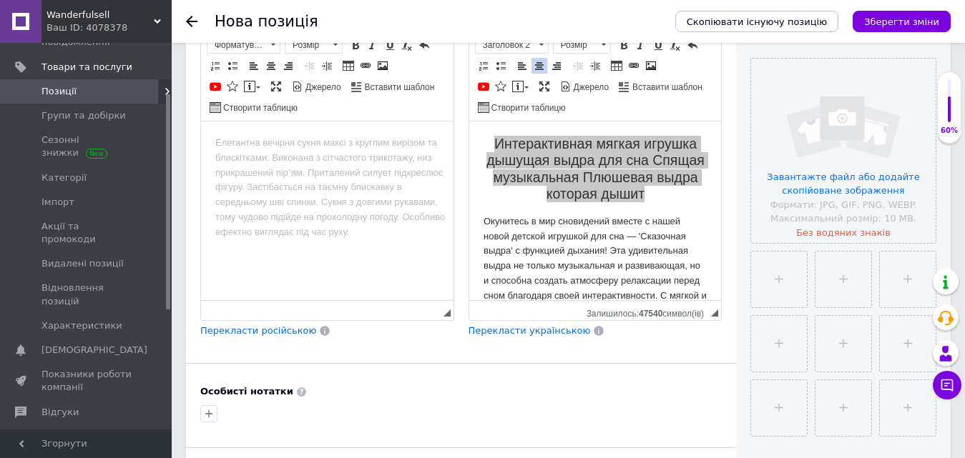
scroll to position [215, 0]
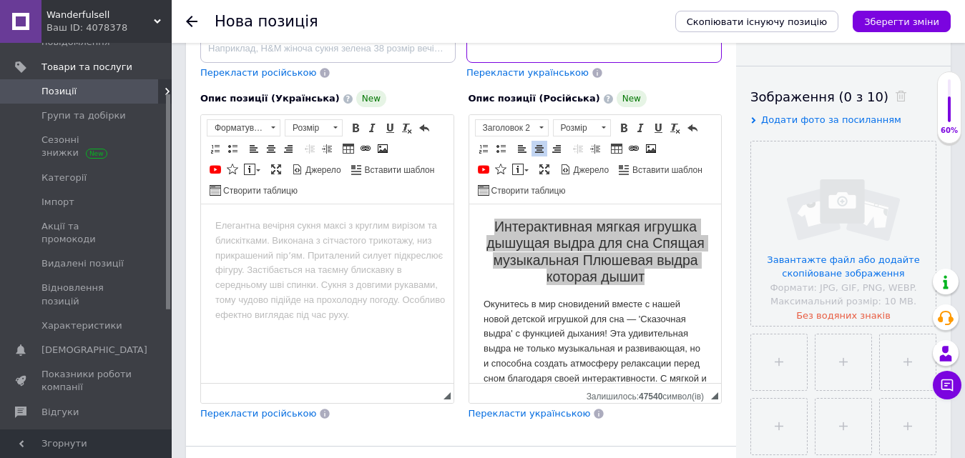
click at [710, 55] on input "Интерактивная мягкая игрушка дышущая выдра для сна Спящая музыкальная плюшевая …" at bounding box center [593, 48] width 255 height 29
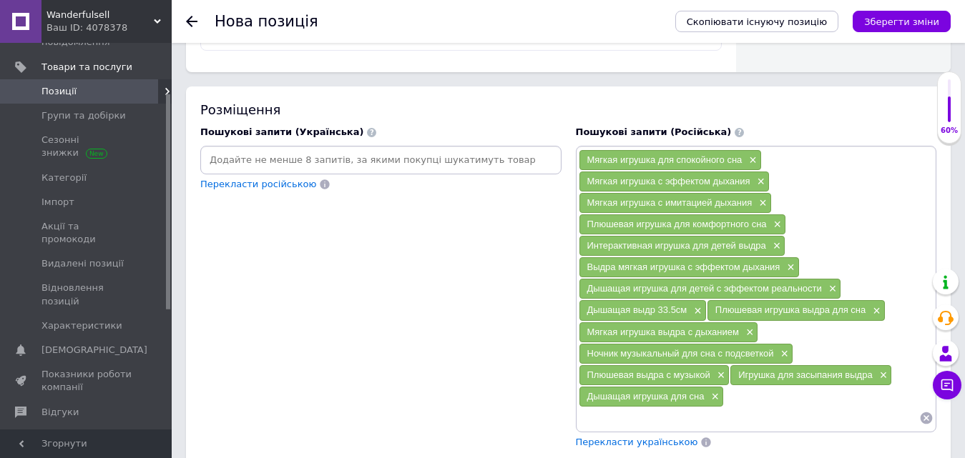
scroll to position [0, 0]
drag, startPoint x: 586, startPoint y: 265, endPoint x: 631, endPoint y: 271, distance: 45.4
click at [684, 263] on div "Выдра мягкая игрушка с эффектом дыхания ×" at bounding box center [689, 267] width 220 height 20
click at [592, 265] on span "Выдра мягкая игрушка с эффектом дыхания" at bounding box center [683, 267] width 193 height 11
click at [591, 265] on span "Выдра мягкая игрушка с эффектом дыхания" at bounding box center [683, 267] width 193 height 11
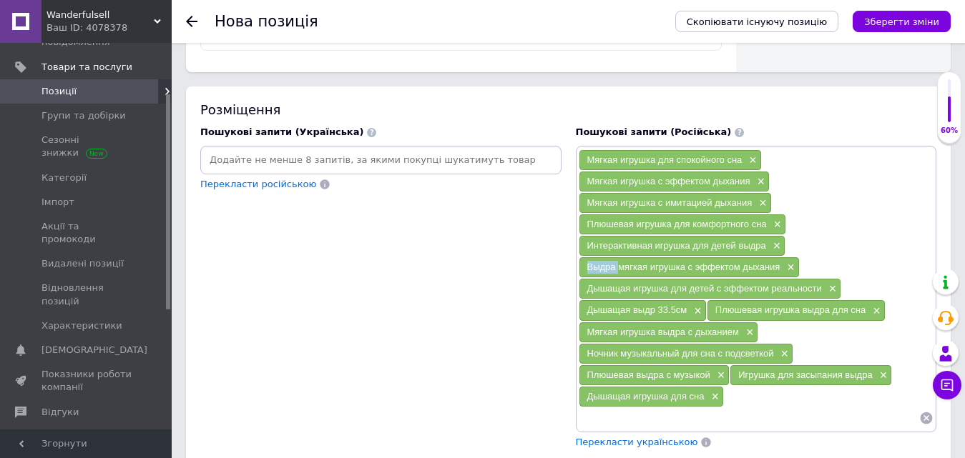
click at [591, 265] on span "Выдра мягкая игрушка с эффектом дыхания" at bounding box center [683, 267] width 193 height 11
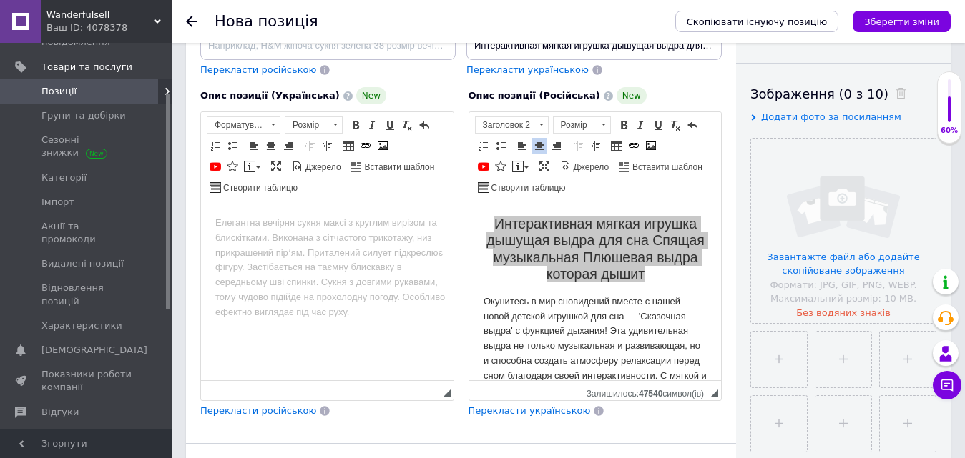
scroll to position [215, 0]
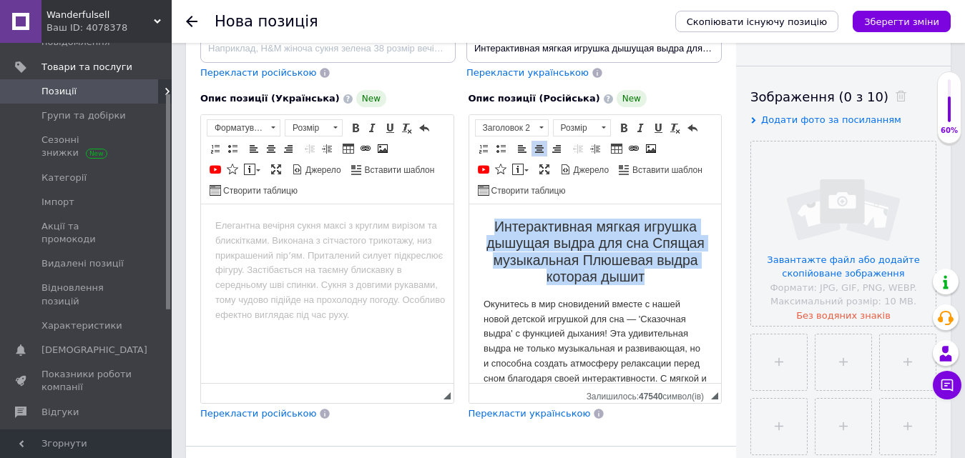
click at [616, 286] on h2 "Интерактивная мягкая игрушка дышущая выдра для сна Спящая музыкальная Плюшевая …" at bounding box center [595, 252] width 224 height 67
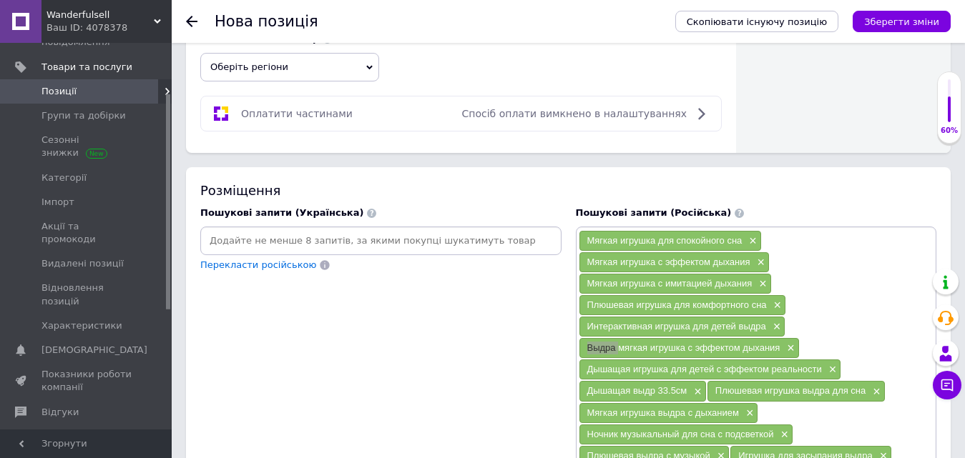
scroll to position [930, 0]
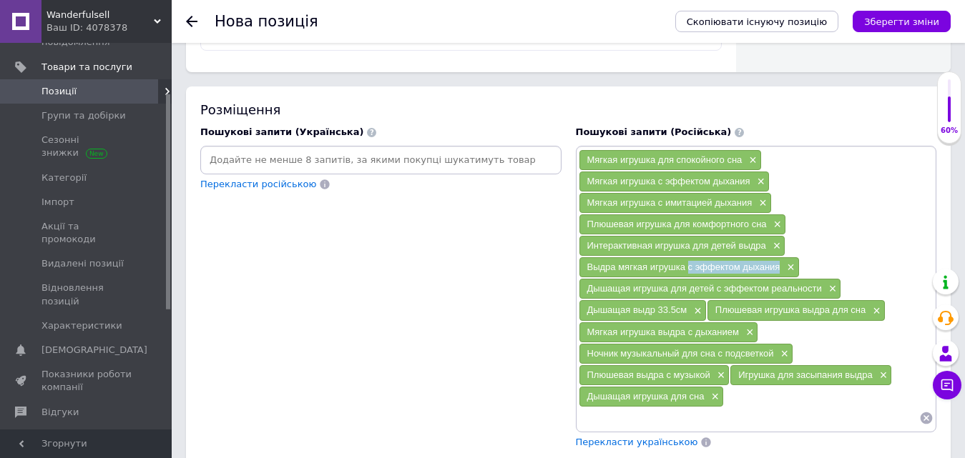
drag, startPoint x: 686, startPoint y: 270, endPoint x: 779, endPoint y: 268, distance: 93.0
click at [779, 268] on div "Выдра мягкая игрушка с эффектом дыхания ×" at bounding box center [689, 267] width 220 height 20
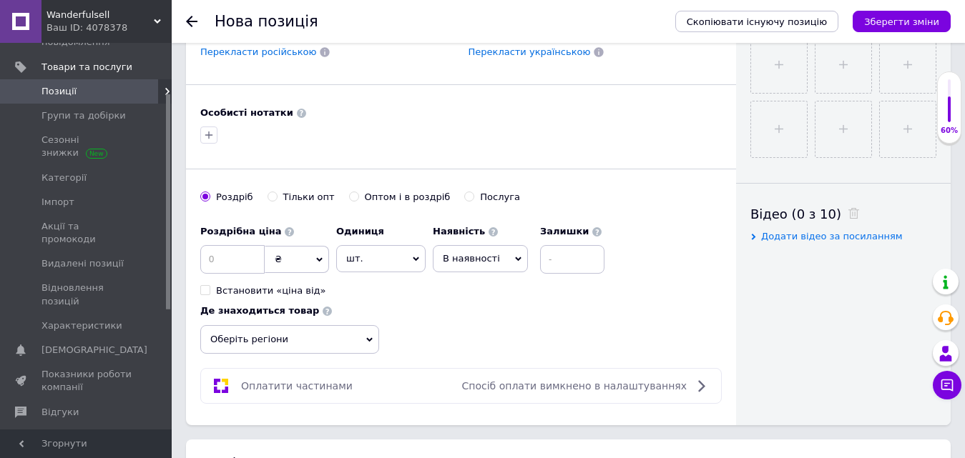
scroll to position [429, 0]
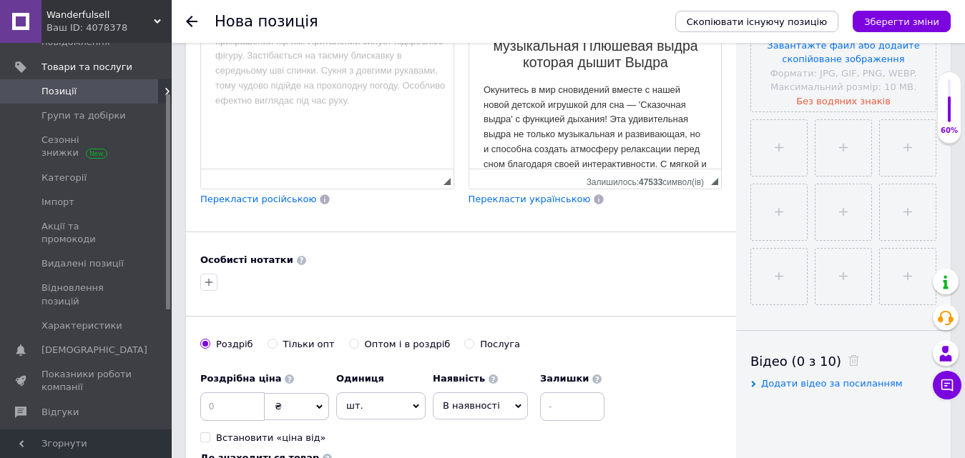
click at [635, 72] on h2 "Интерактивная мягкая игрушка дышущая выдра для сна Спящая музыкальная Плюшевая …" at bounding box center [595, 38] width 224 height 67
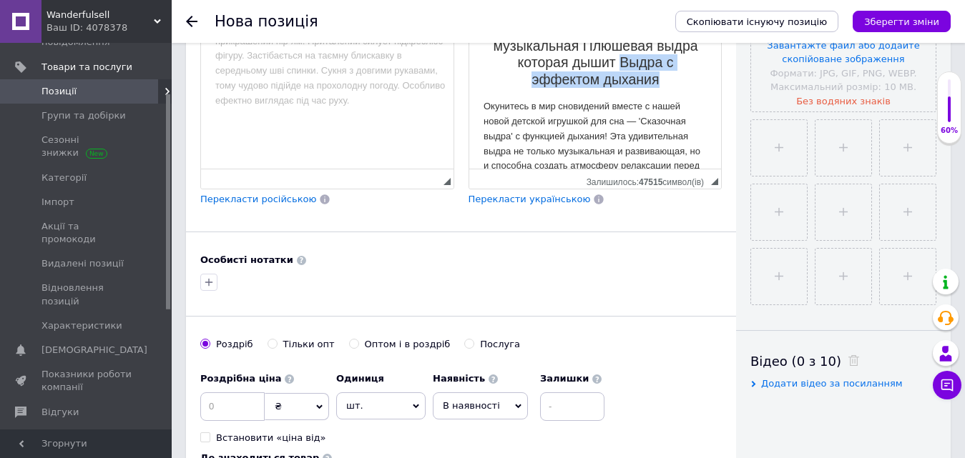
drag, startPoint x: 553, startPoint y: 74, endPoint x: 618, endPoint y: 96, distance: 67.8
click at [618, 89] on h2 "Интерактивная мягкая игрушка дышущая выдра для сна Спящая музыкальная Плюшевая …" at bounding box center [595, 47] width 224 height 84
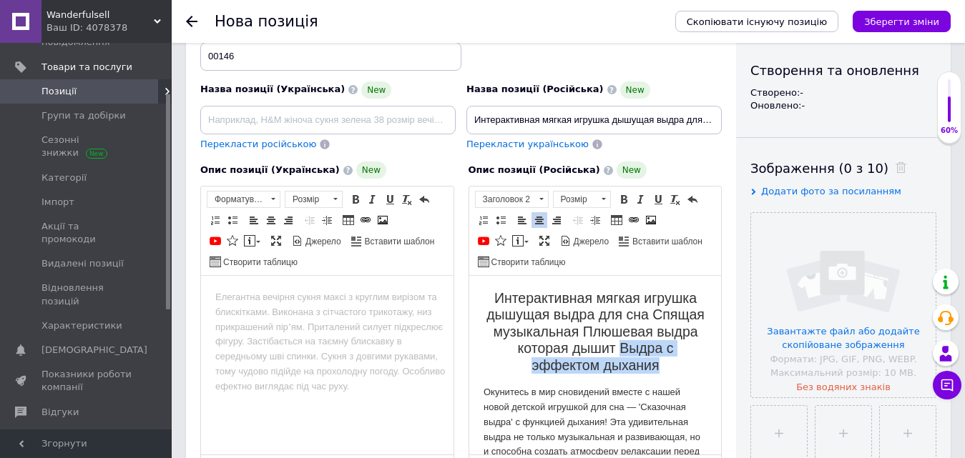
scroll to position [0, 0]
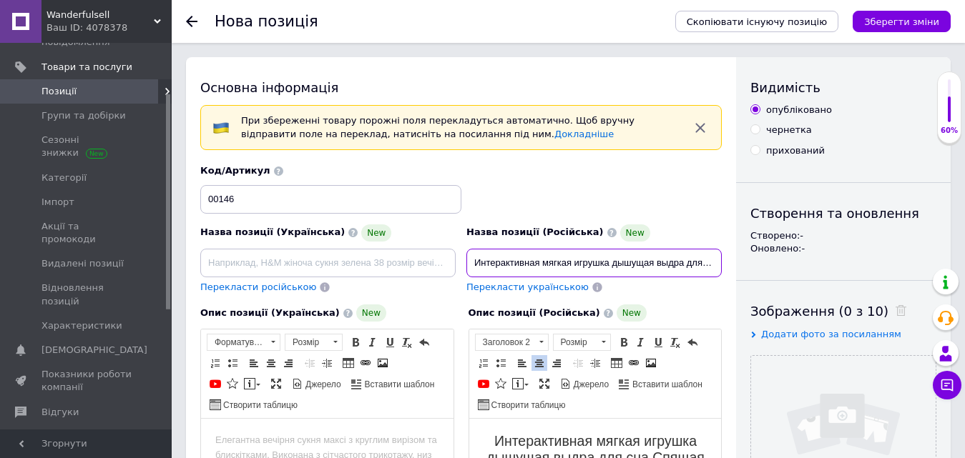
click at [670, 256] on input "Интерактивная мягкая игрушка дышущая выдра для сна Спящая музыкальная плюшевая …" at bounding box center [593, 263] width 255 height 29
paste input "Выдра с эффектом дыхания"
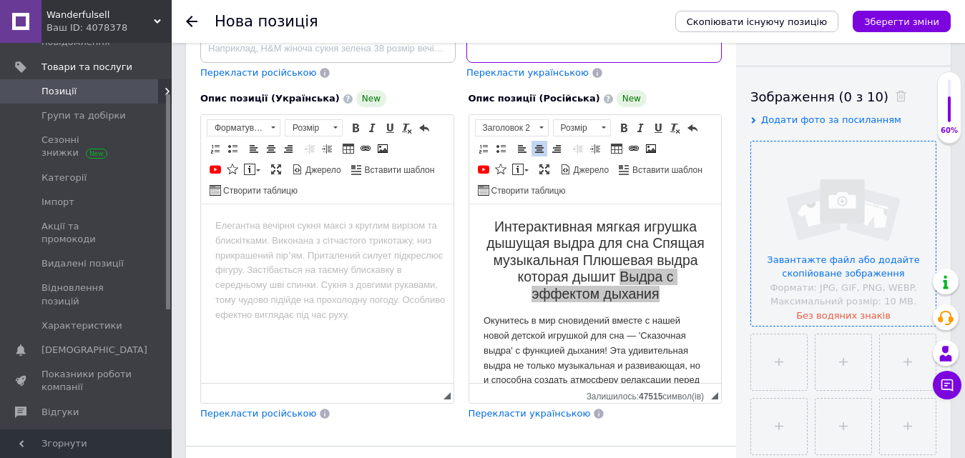
scroll to position [286, 0]
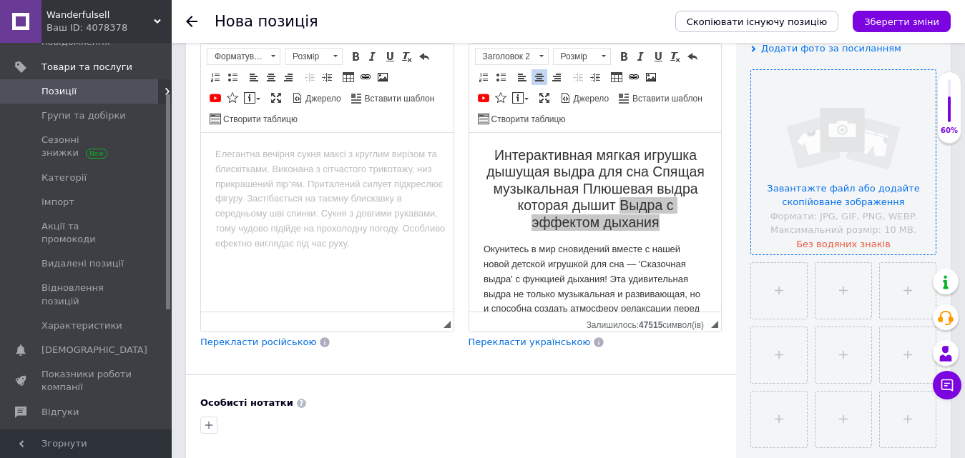
type input "Интерактивная мягкая игрушка дышущая выдра для сна Спящая музыкальная плюшевая …"
click at [778, 166] on input "file" at bounding box center [843, 162] width 184 height 184
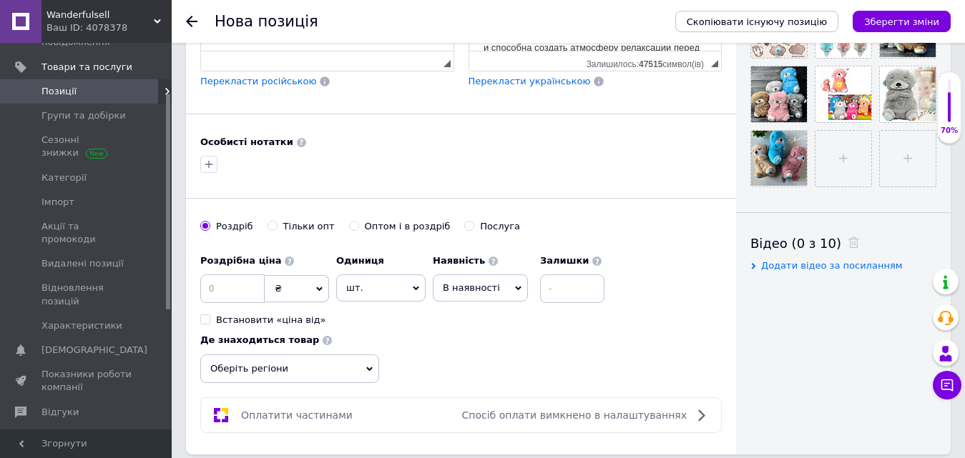
scroll to position [572, 0]
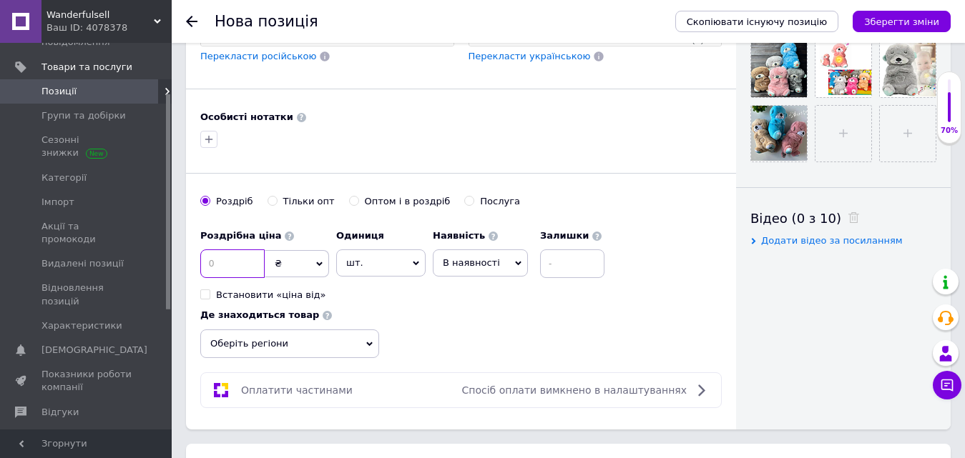
click at [237, 266] on input at bounding box center [232, 264] width 64 height 29
type input "796"
click at [473, 258] on span "В наявності" at bounding box center [471, 262] width 57 height 11
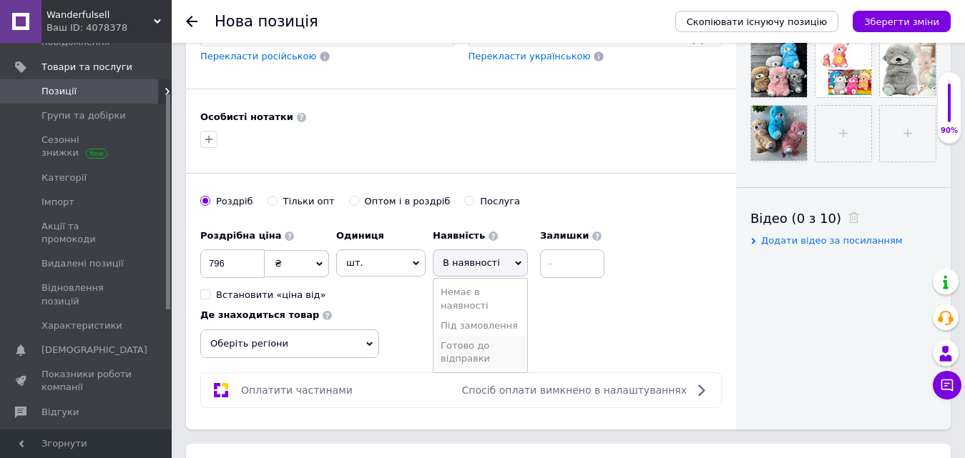
click at [480, 348] on li "Готово до відправки" at bounding box center [480, 352] width 94 height 33
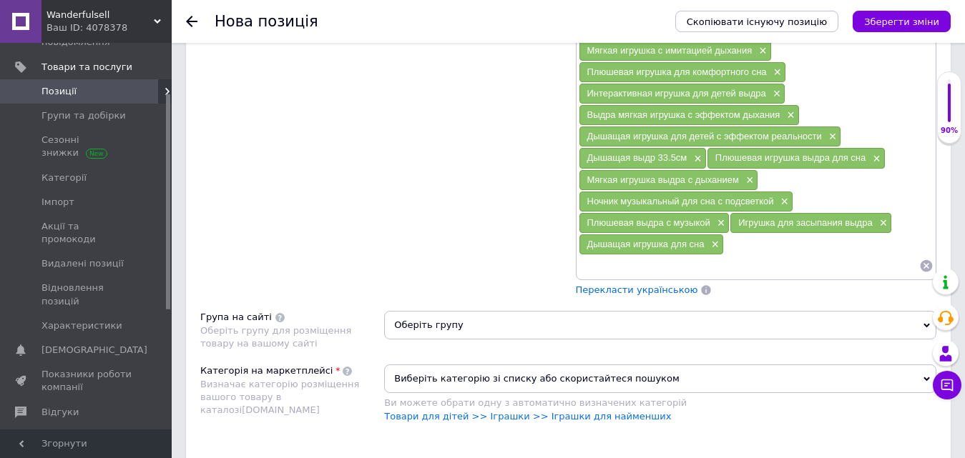
scroll to position [1287, 0]
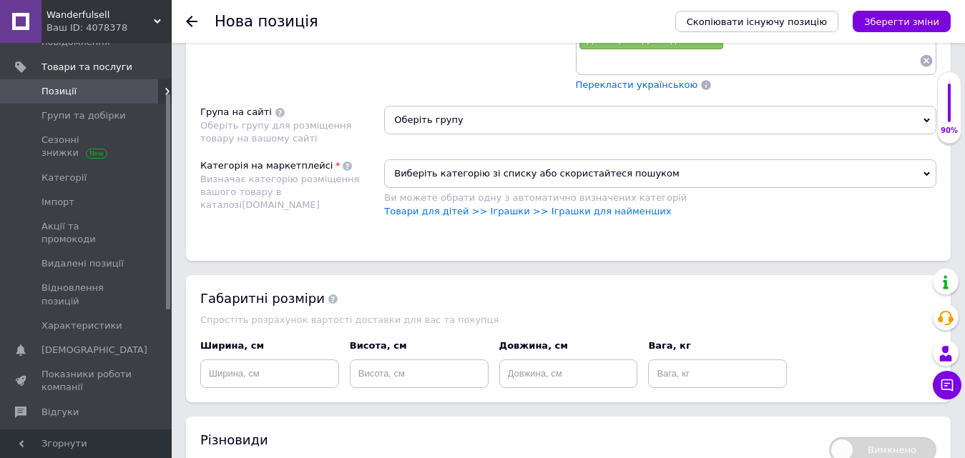
click at [443, 178] on span "Виберіть категорію зі списку або скористайтеся пошуком" at bounding box center [660, 173] width 552 height 29
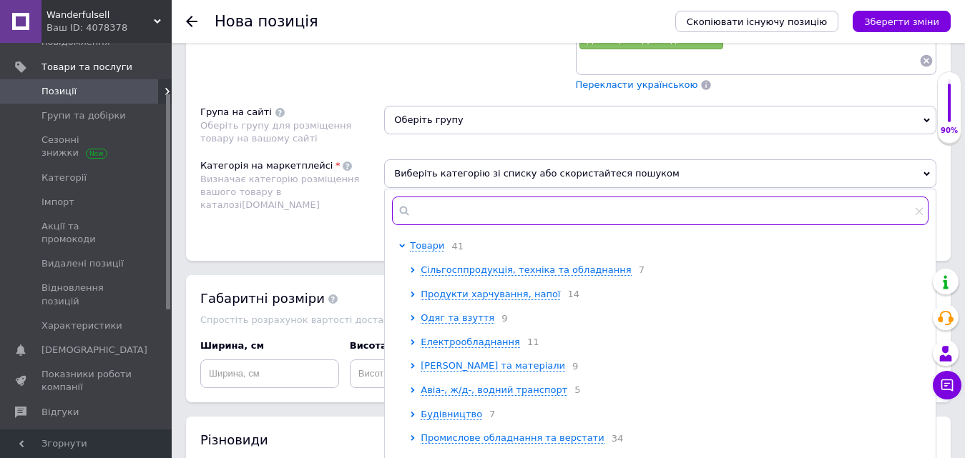
click at [443, 199] on input "text" at bounding box center [660, 211] width 536 height 29
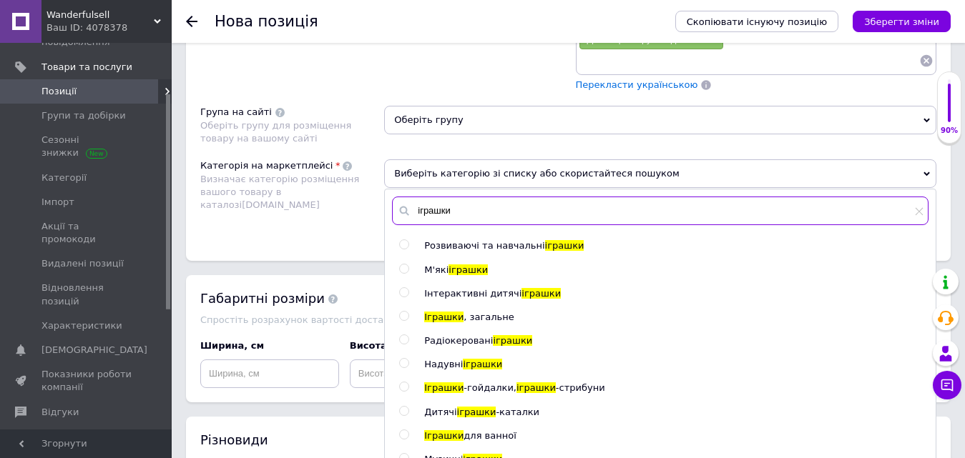
type input "іграшки"
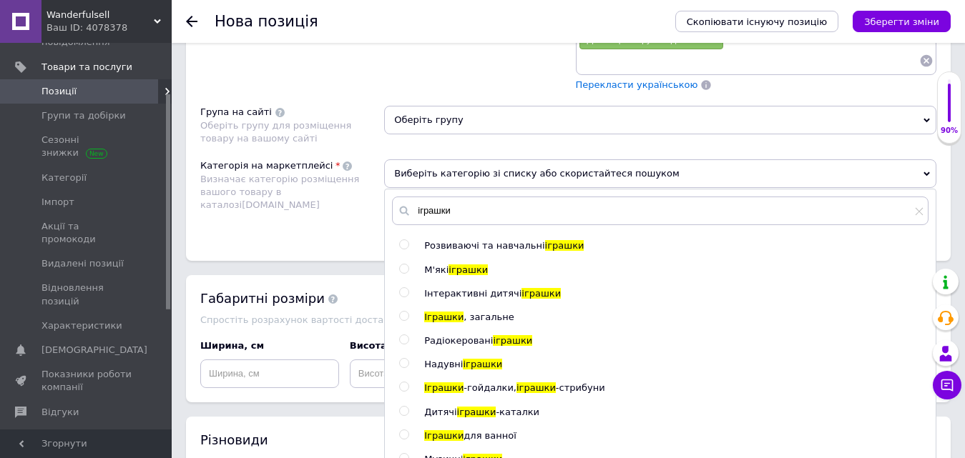
drag, startPoint x: 410, startPoint y: 265, endPoint x: 399, endPoint y: 271, distance: 12.2
click at [410, 265] on div at bounding box center [404, 269] width 11 height 10
click at [399, 271] on input "radio" at bounding box center [403, 269] width 9 height 9
radio input "true"
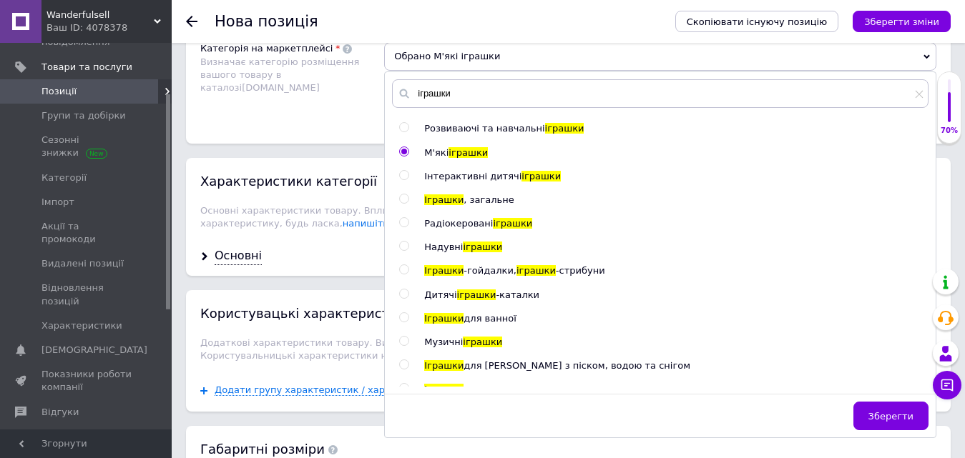
scroll to position [1430, 0]
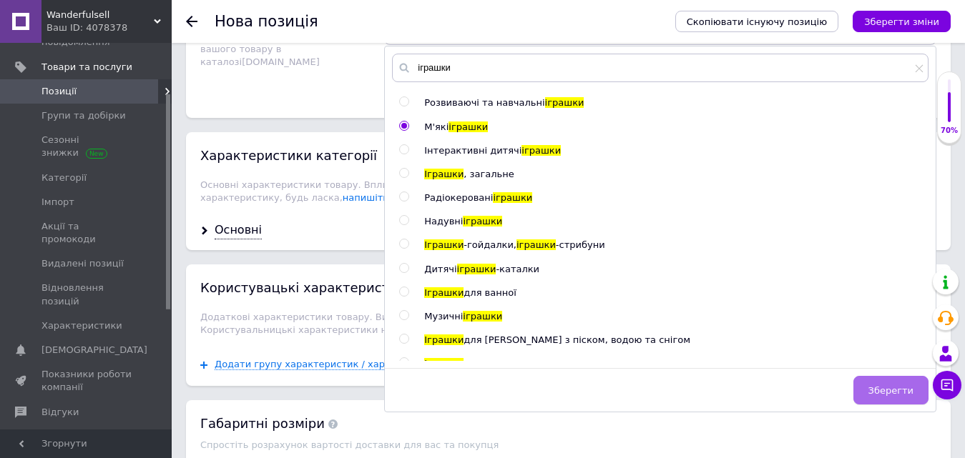
click at [875, 378] on button "Зберегти" at bounding box center [890, 390] width 75 height 29
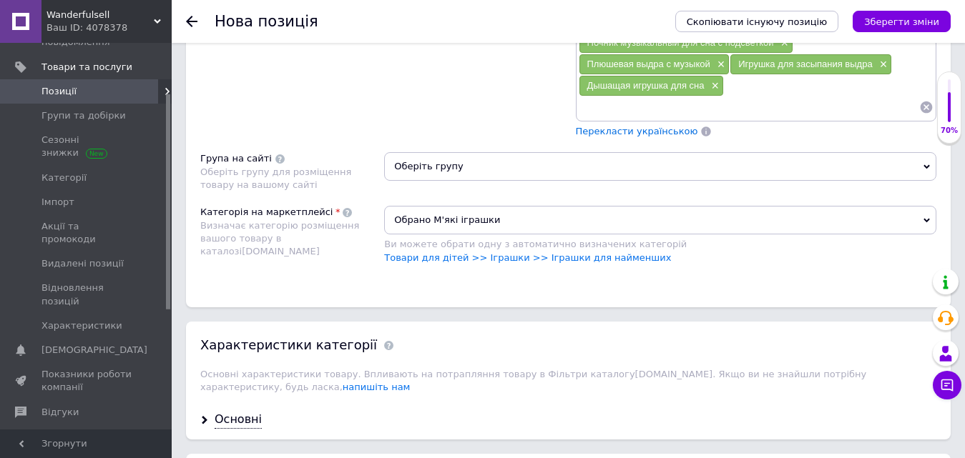
scroll to position [1216, 0]
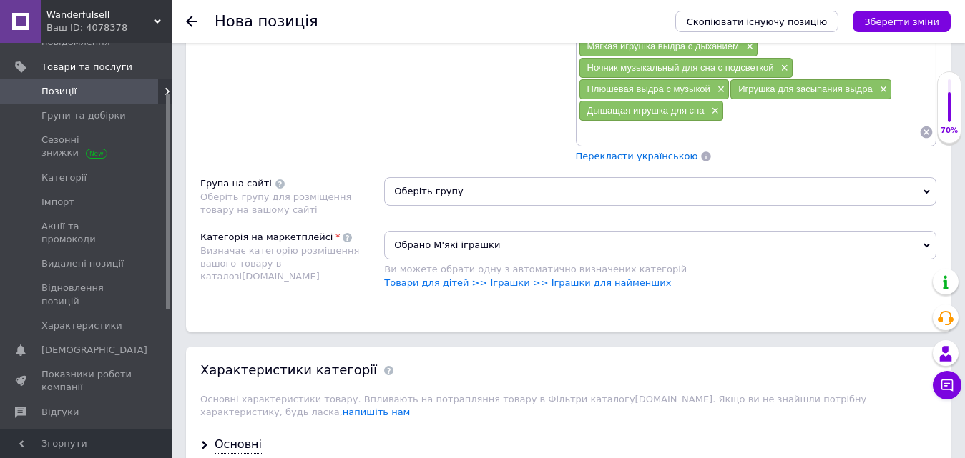
click at [533, 186] on span "Оберіть групу" at bounding box center [660, 191] width 552 height 29
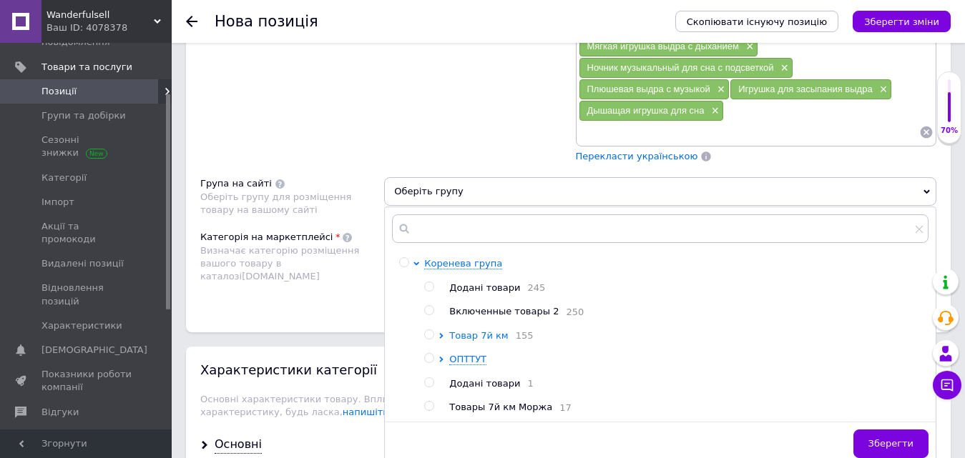
click at [443, 336] on icon at bounding box center [441, 336] width 6 height 6
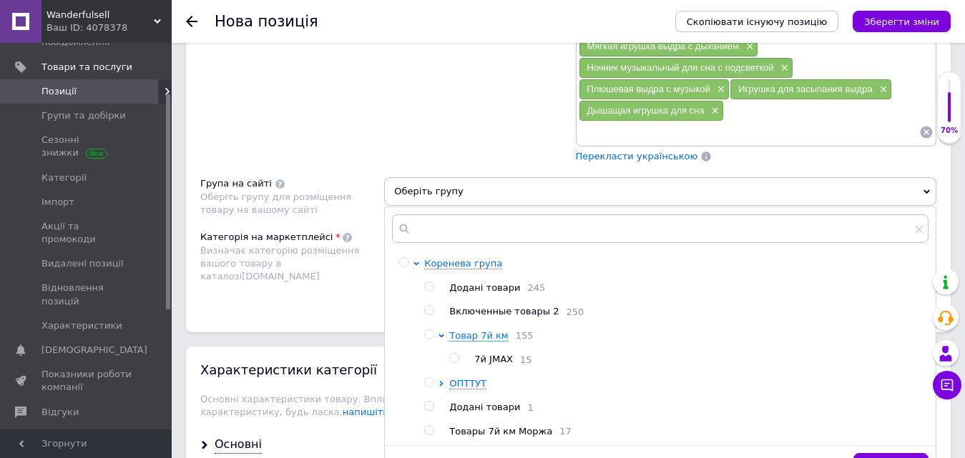
click at [458, 360] on input "radio" at bounding box center [453, 358] width 9 height 9
radio input "true"
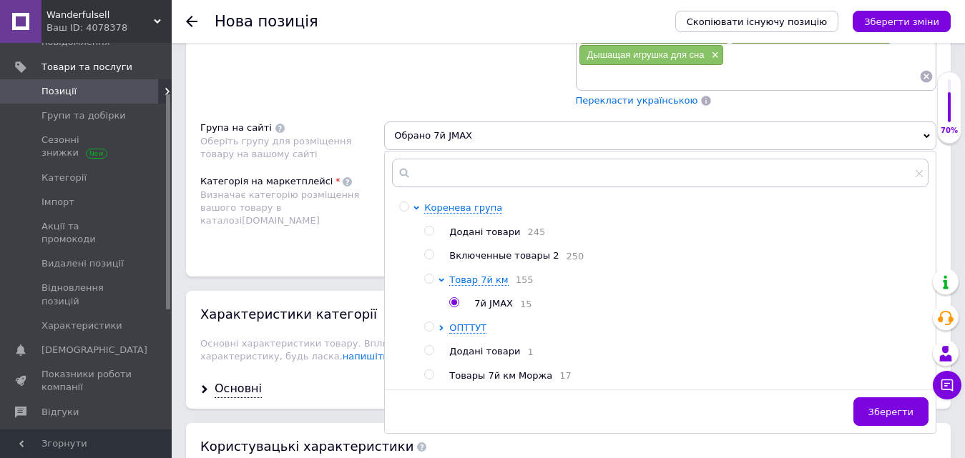
scroll to position [1287, 0]
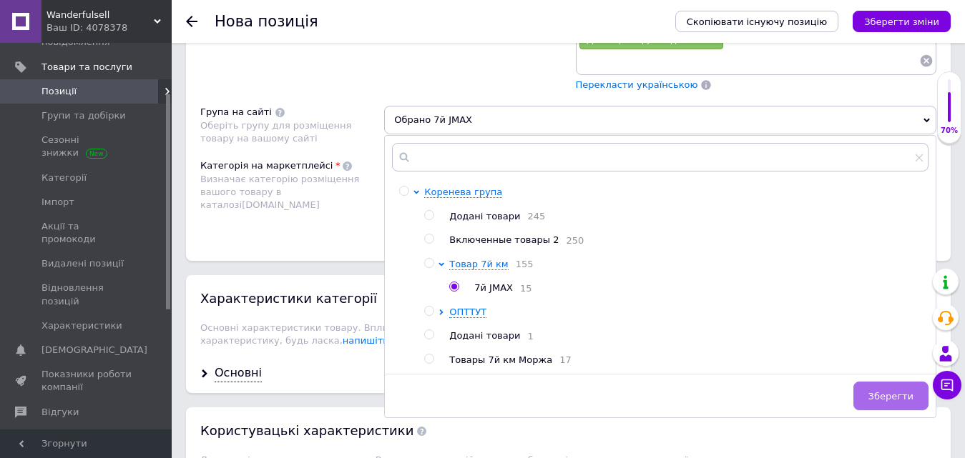
click at [903, 402] on span "Зберегти" at bounding box center [890, 396] width 45 height 11
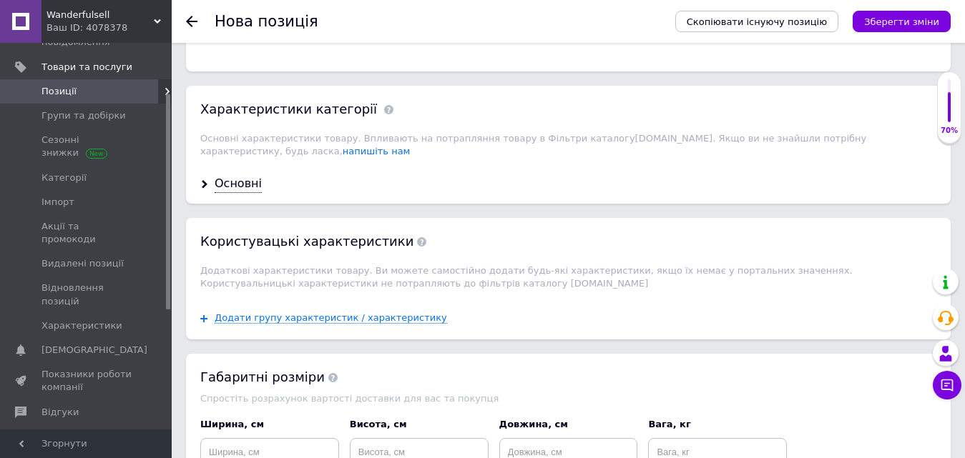
scroll to position [1502, 0]
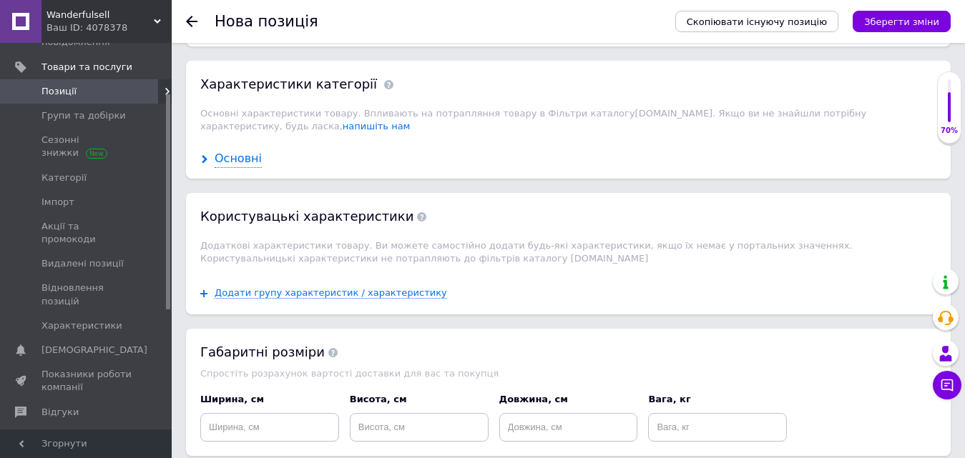
click at [240, 153] on div "Основні" at bounding box center [238, 159] width 47 height 16
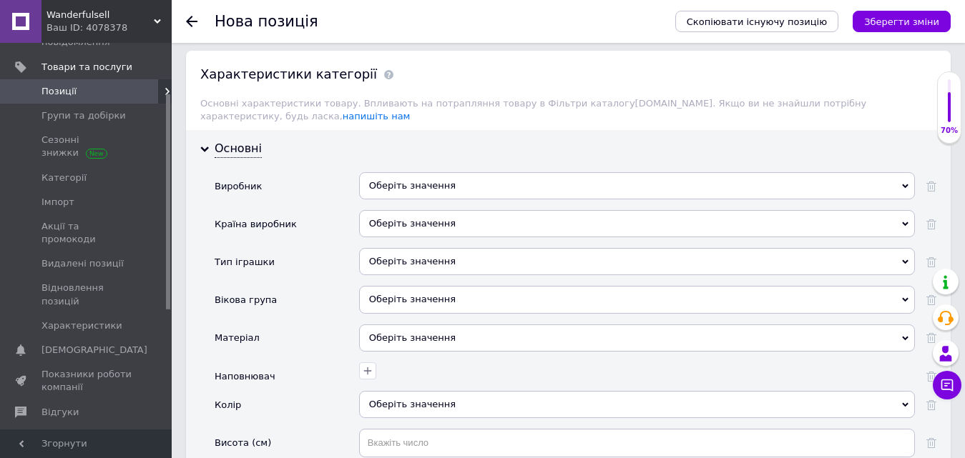
scroll to position [1573, 0]
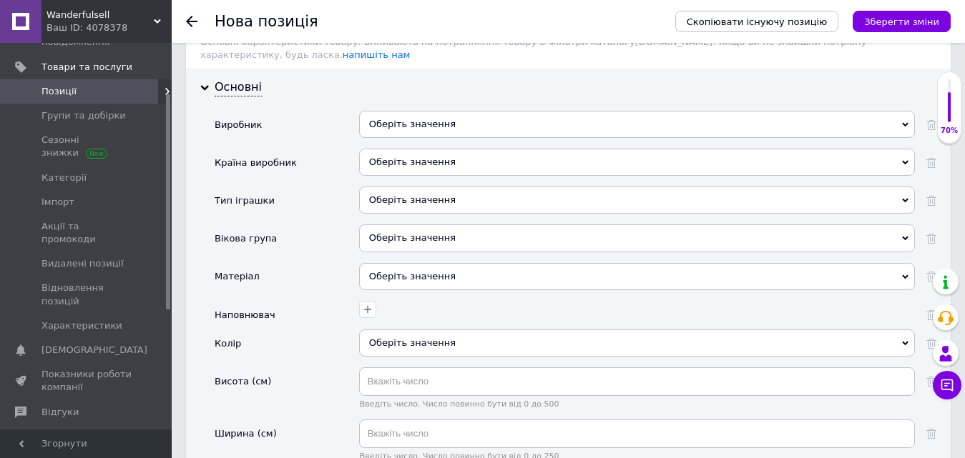
click at [385, 226] on div "Оберіть значення" at bounding box center [637, 238] width 556 height 27
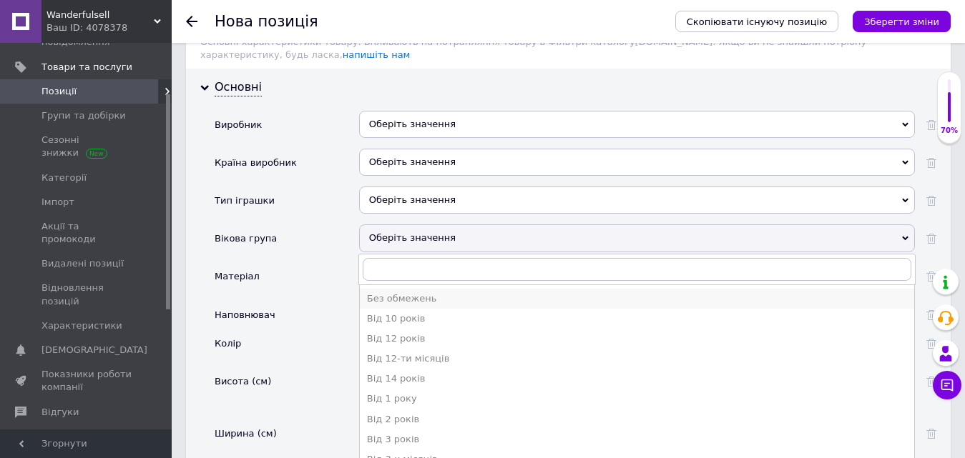
click at [398, 292] on div "Без обмежень" at bounding box center [637, 298] width 540 height 13
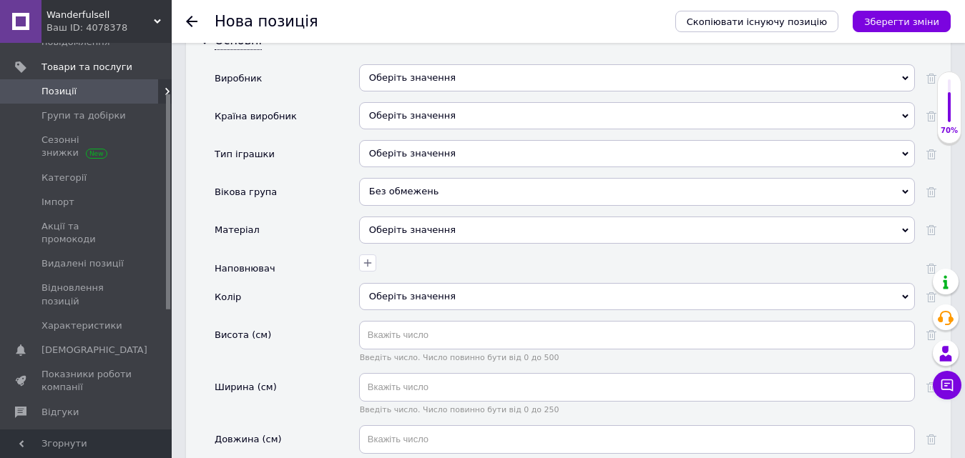
scroll to position [1645, 0]
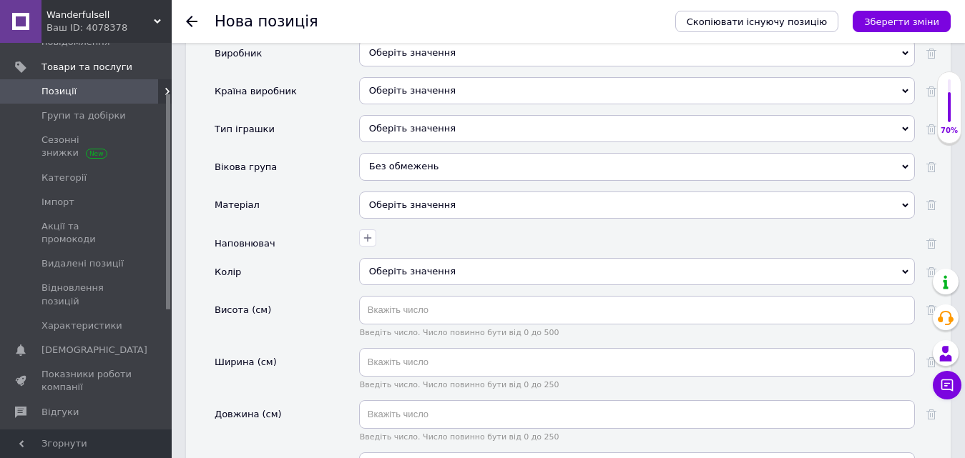
click at [384, 202] on div "Оберіть значення" at bounding box center [637, 205] width 556 height 27
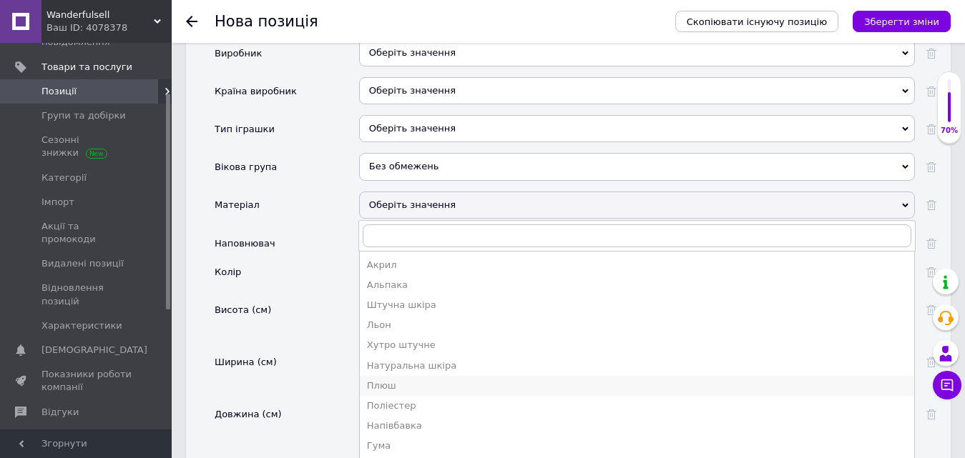
click at [405, 380] on div "Плюш" at bounding box center [637, 386] width 540 height 13
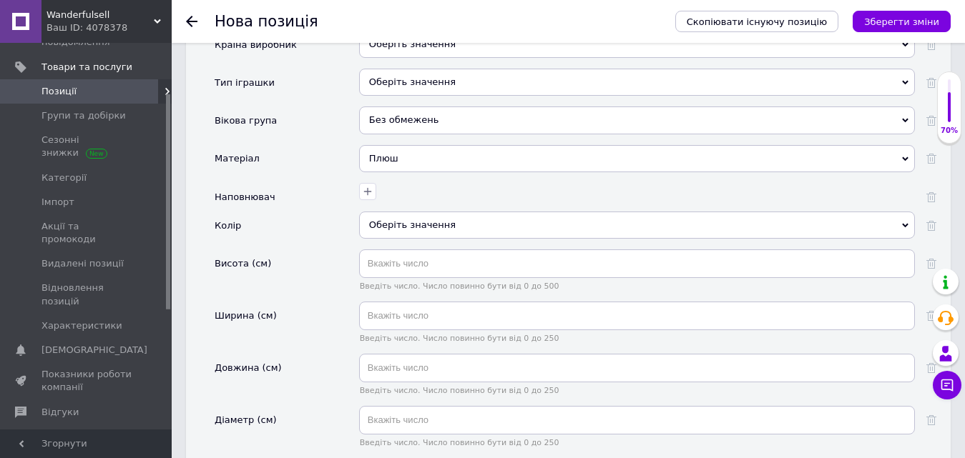
scroll to position [1716, 0]
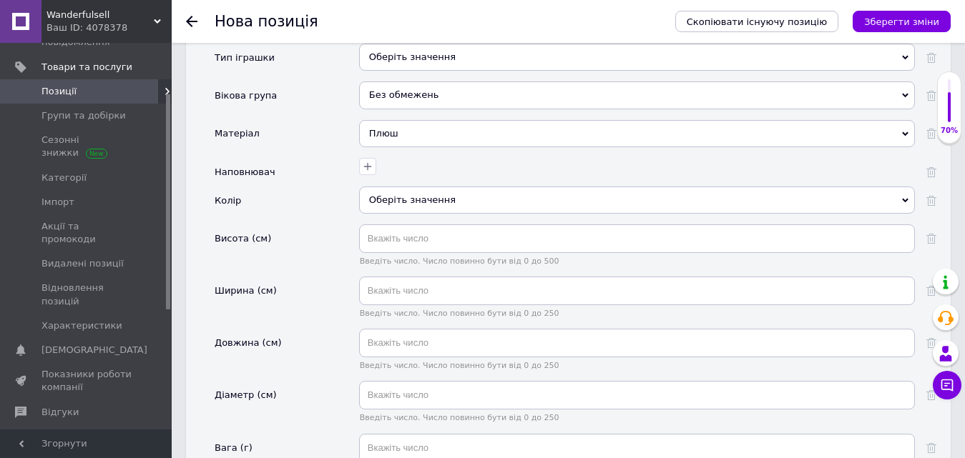
click at [402, 187] on div "Оберіть значення" at bounding box center [637, 200] width 556 height 27
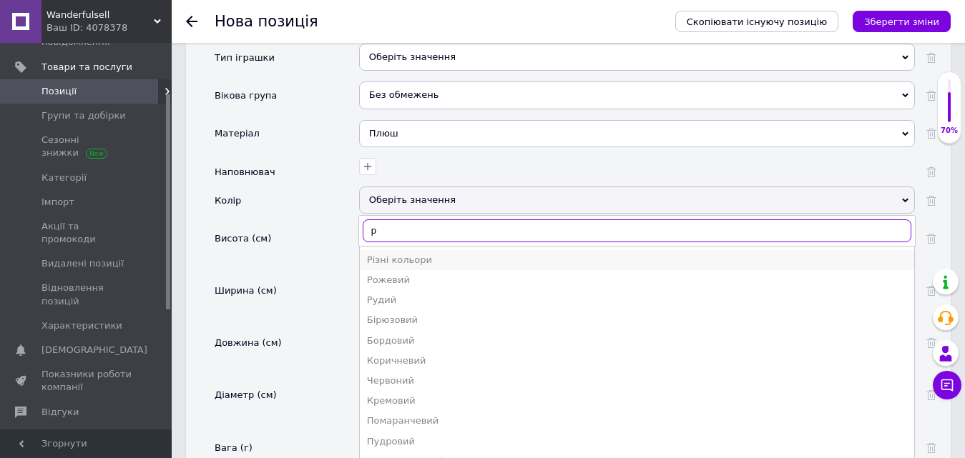
type input "р"
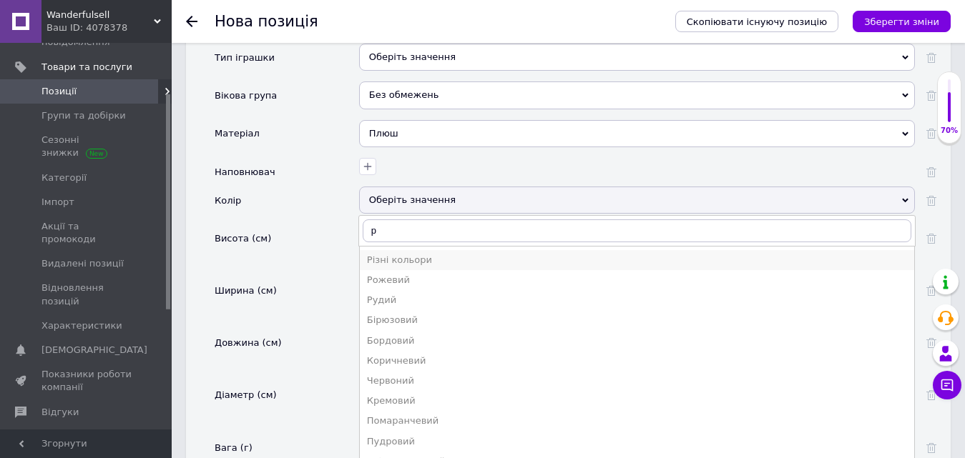
click at [398, 254] on div "Різні кольори" at bounding box center [637, 260] width 540 height 13
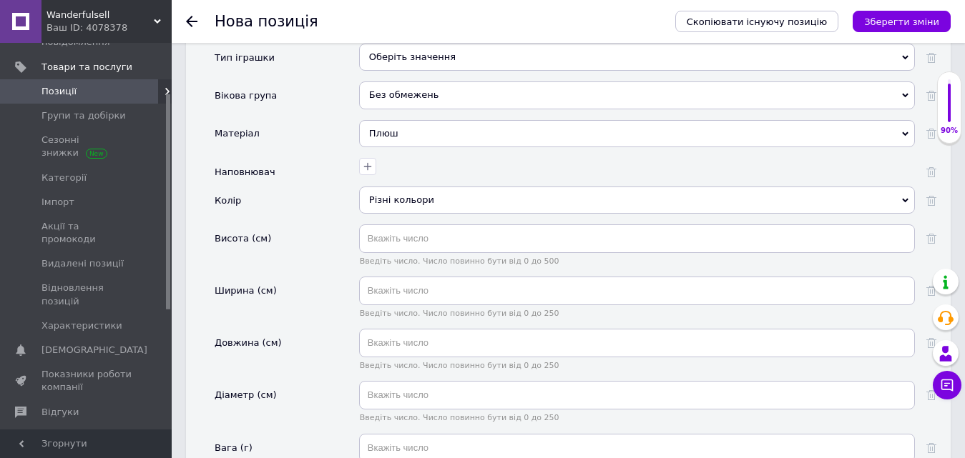
scroll to position [1788, 0]
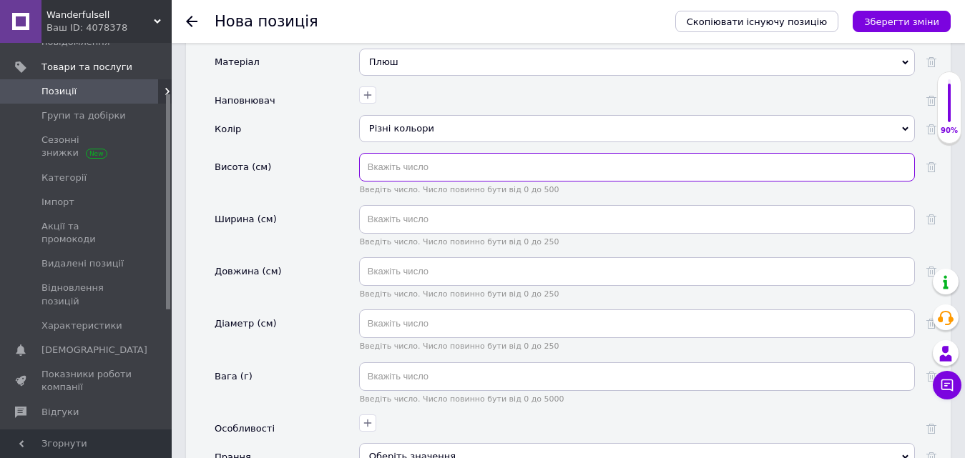
click at [411, 154] on input "text" at bounding box center [637, 167] width 556 height 29
type input "32"
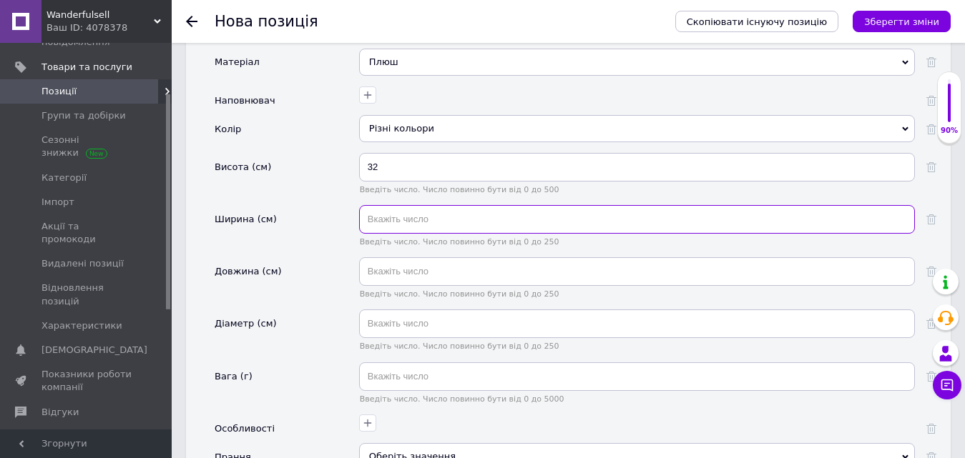
click at [413, 205] on input "text" at bounding box center [637, 219] width 556 height 29
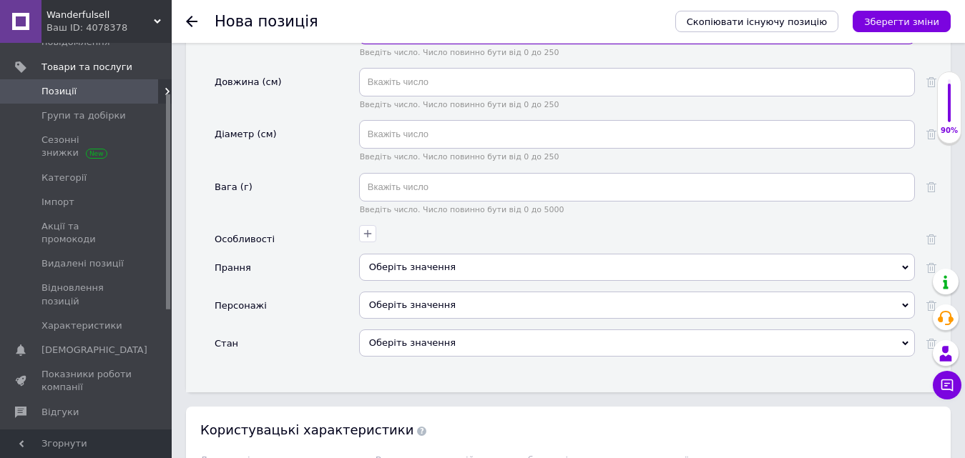
scroll to position [2002, 0]
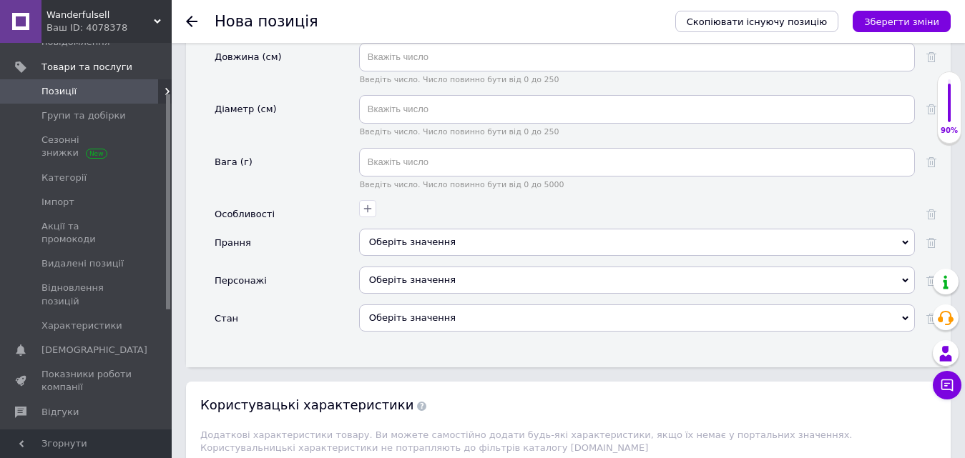
click at [410, 306] on div "Оберіть значення" at bounding box center [637, 318] width 556 height 27
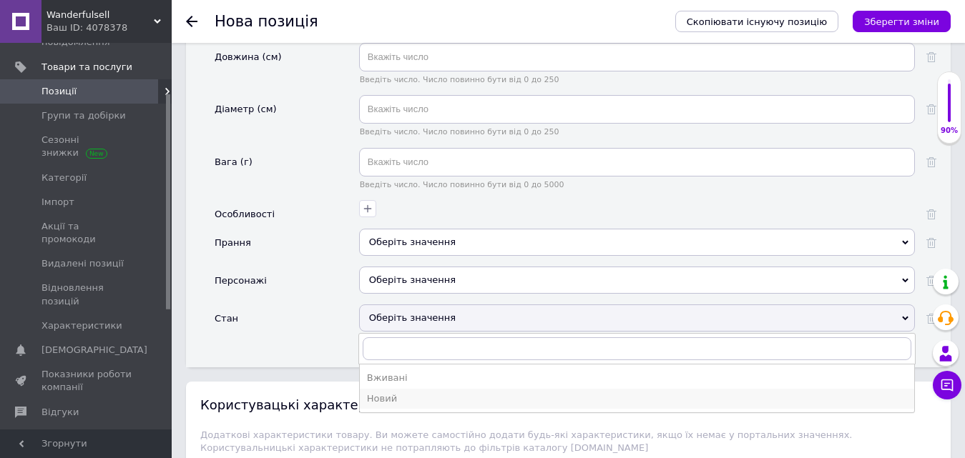
click at [403, 393] on div "Новий" at bounding box center [637, 399] width 540 height 13
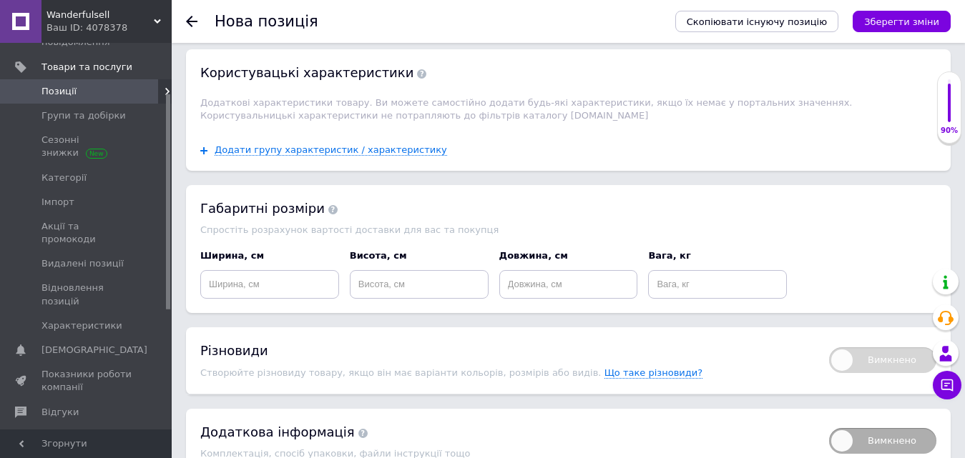
scroll to position [2360, 0]
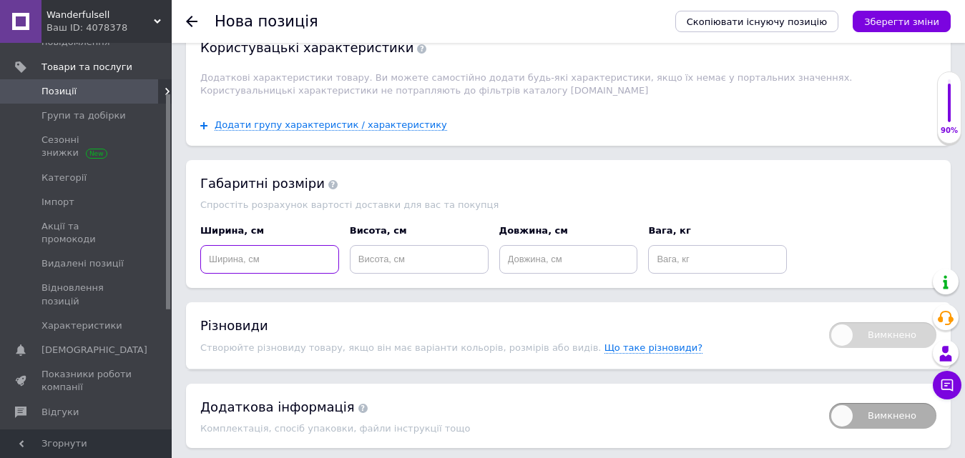
click at [300, 252] on input at bounding box center [269, 259] width 139 height 29
click at [363, 245] on input at bounding box center [419, 259] width 139 height 29
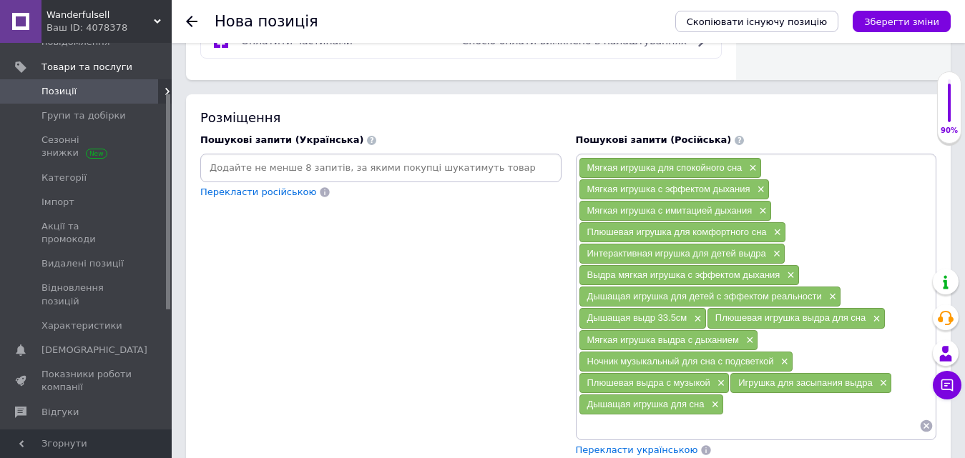
scroll to position [893, 0]
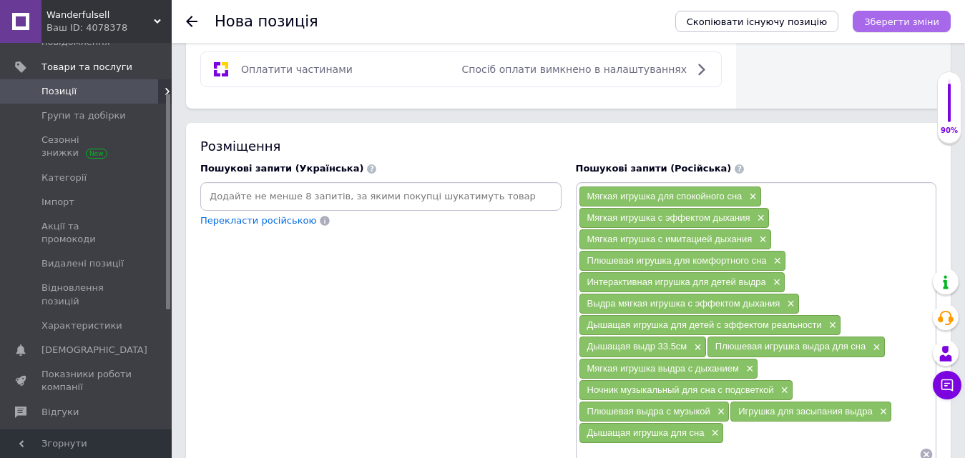
type input "32"
click at [890, 14] on button "Зберегти зміни" at bounding box center [901, 21] width 98 height 21
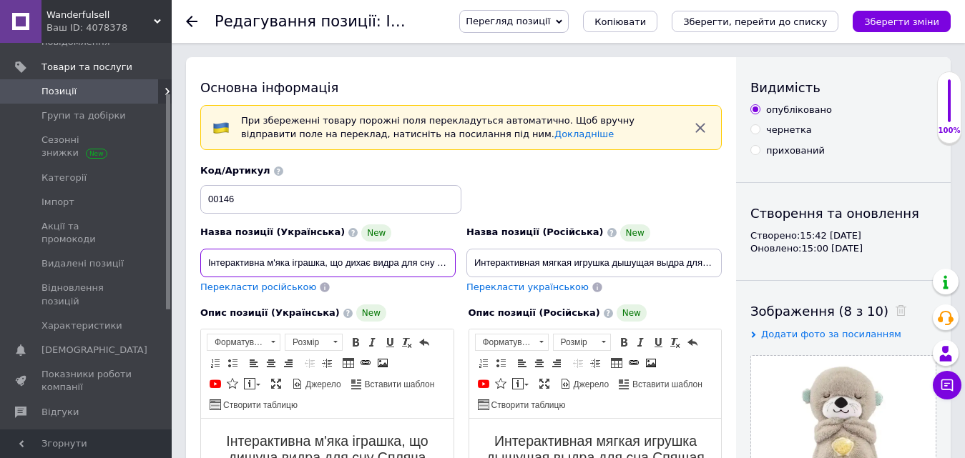
click at [295, 260] on input "Інтерактивна м'яка іграшка, що дихає видра для сну Спляча музична плюшева видра…" at bounding box center [327, 263] width 255 height 29
click at [335, 264] on input "Інтерактивна м'яка іграшка, що дихає видра для сну Спляча музична плюшева видра…" at bounding box center [327, 263] width 255 height 29
click at [332, 264] on input "Інтерактивна м'яка іграшка, що дихає видра для сну Спляча музична плюшева видра…" at bounding box center [327, 263] width 255 height 29
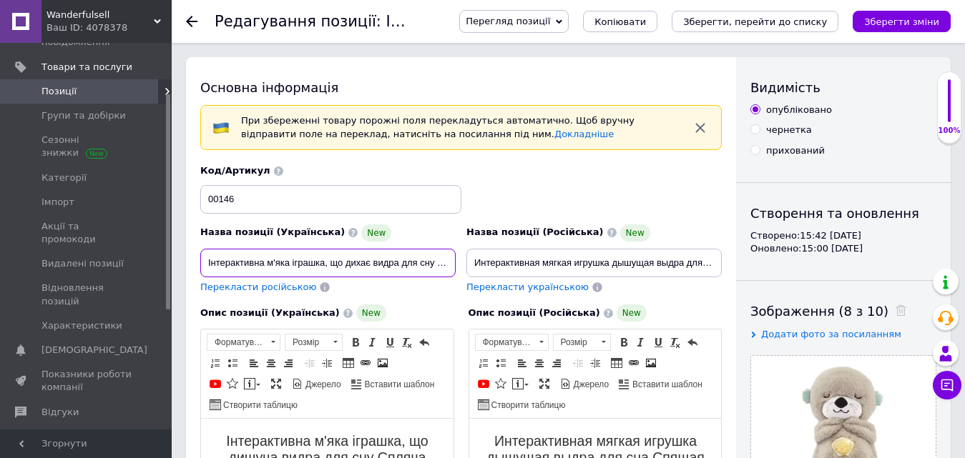
click at [327, 265] on input "Інтерактивна м'яка іграшка, що дихає видра для сну Спляча музична плюшева видра…" at bounding box center [327, 263] width 255 height 29
type input "Інтерактивна м'яка іграшка що дихає видра для сну Спляча музична плюшева видра,…"
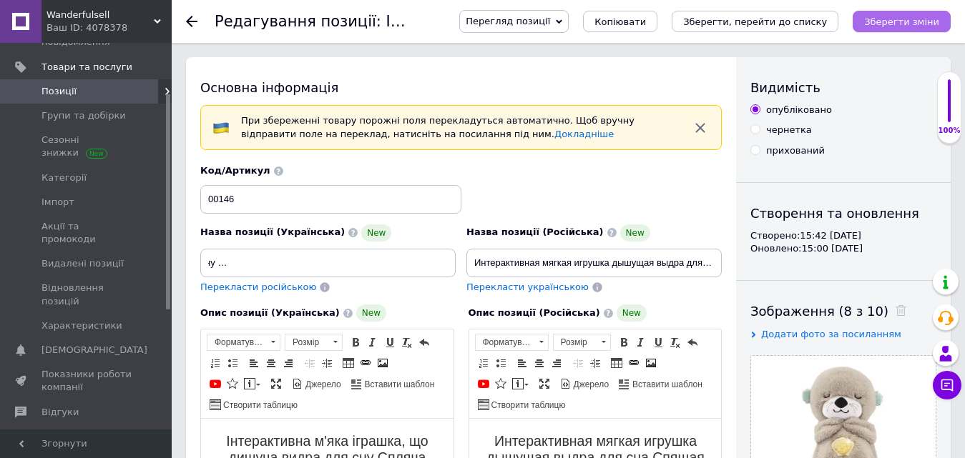
click at [881, 24] on icon "Зберегти зміни" at bounding box center [901, 21] width 75 height 11
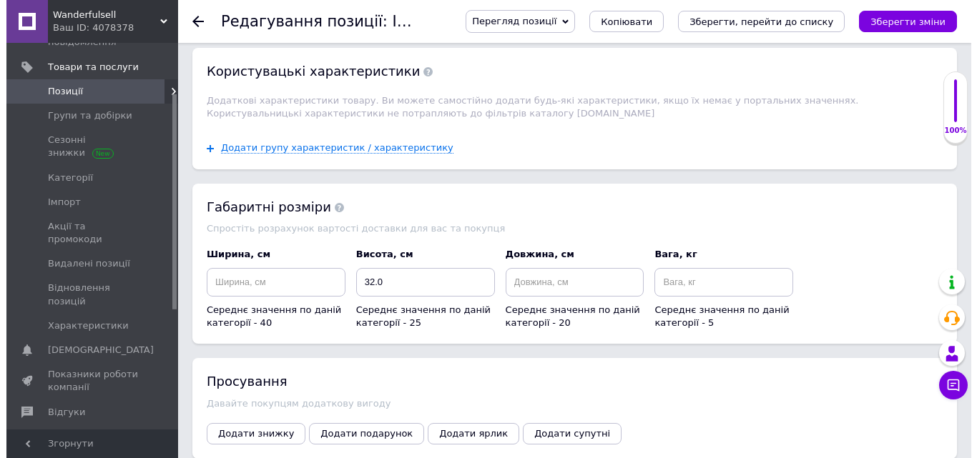
scroll to position [1502, 0]
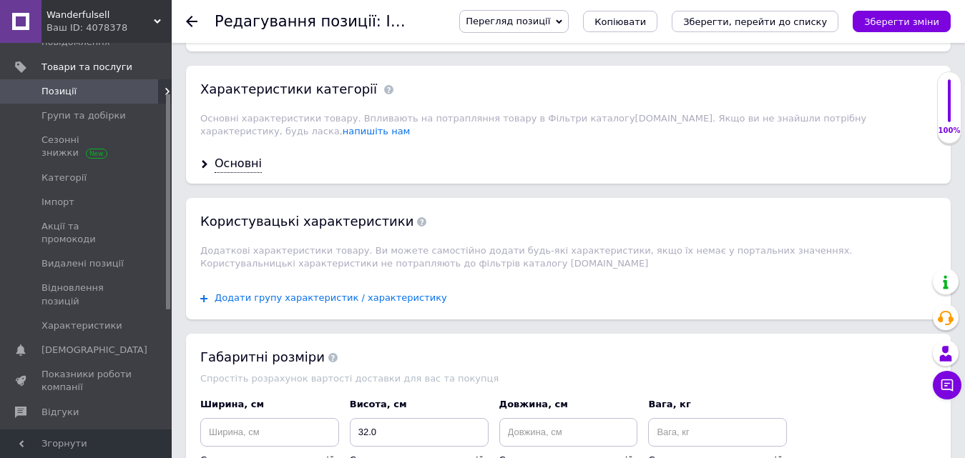
click at [282, 292] on span "Додати групу характеристик / характеристику" at bounding box center [331, 297] width 232 height 11
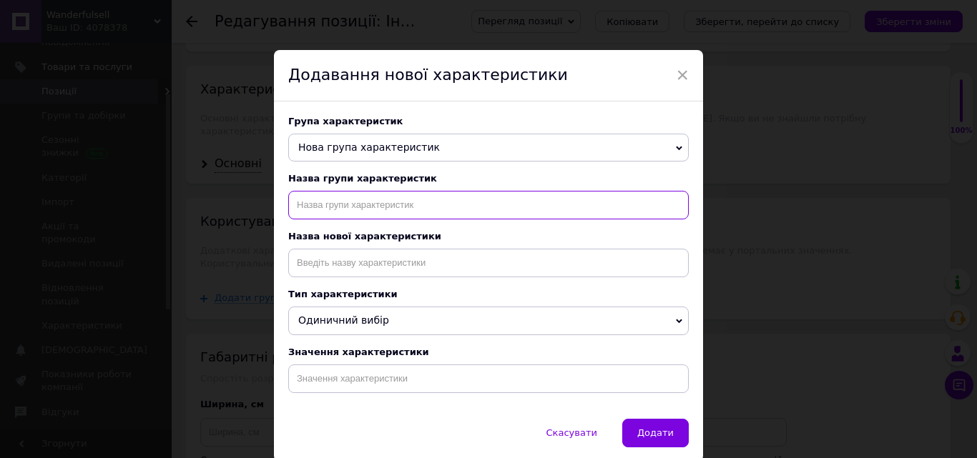
click at [352, 215] on input "text" at bounding box center [488, 205] width 400 height 29
type input "тип призначення"
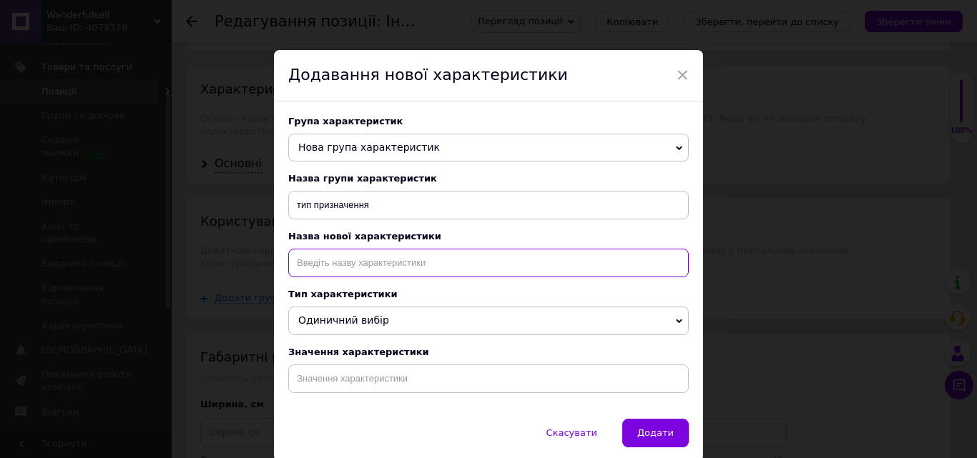
click at [327, 260] on input at bounding box center [488, 263] width 400 height 29
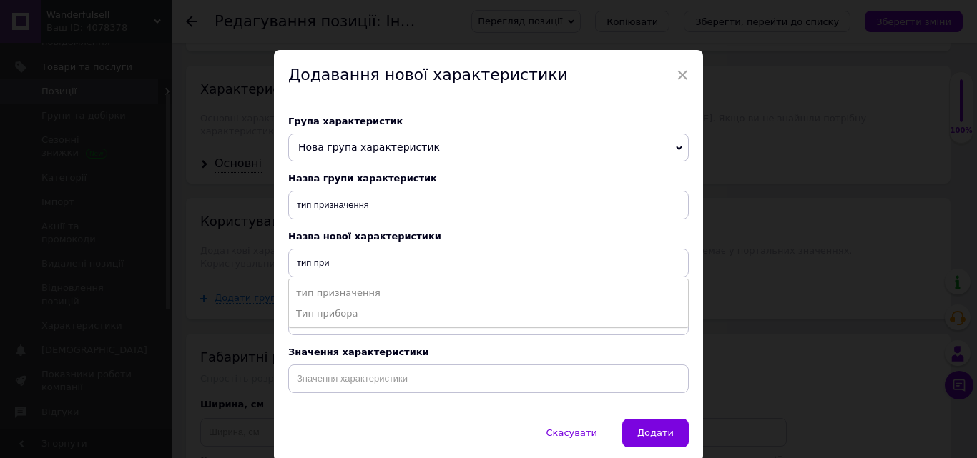
click at [330, 318] on li "Тип прибора" at bounding box center [488, 314] width 399 height 20
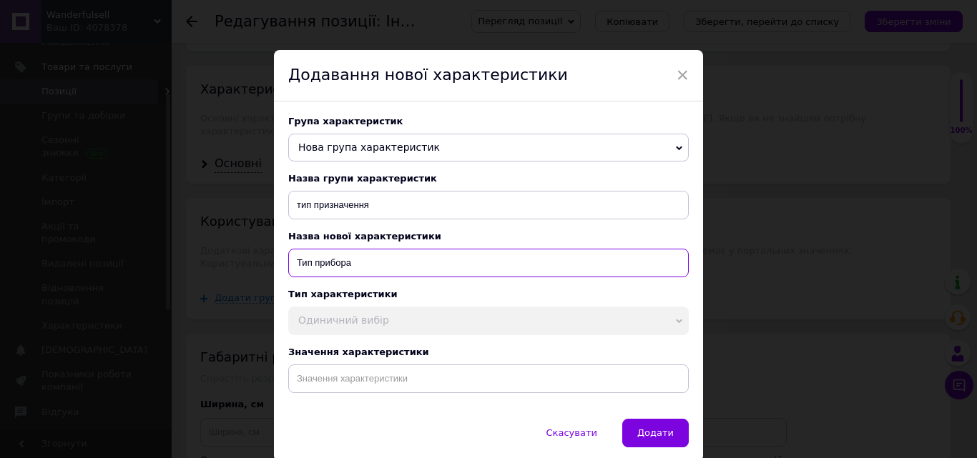
click at [347, 270] on input "Тип прибора" at bounding box center [488, 263] width 400 height 29
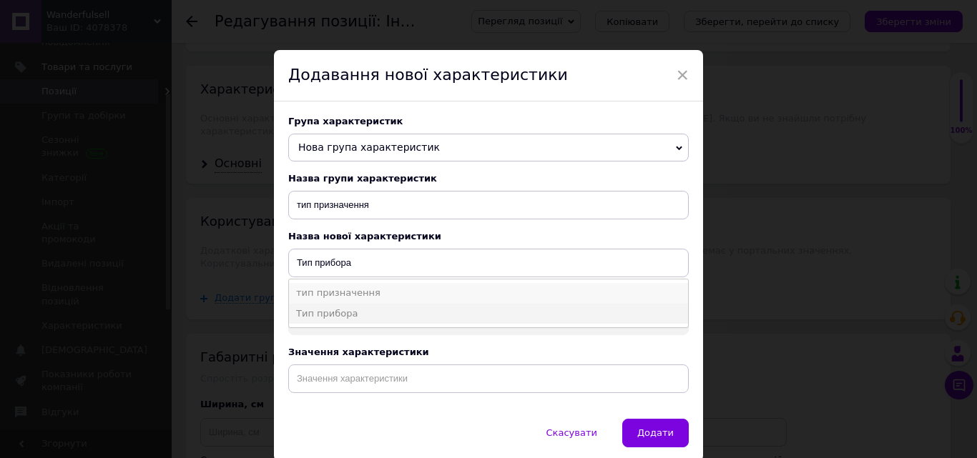
click at [347, 297] on li "тип призначення" at bounding box center [488, 293] width 399 height 20
type input "тип призначення"
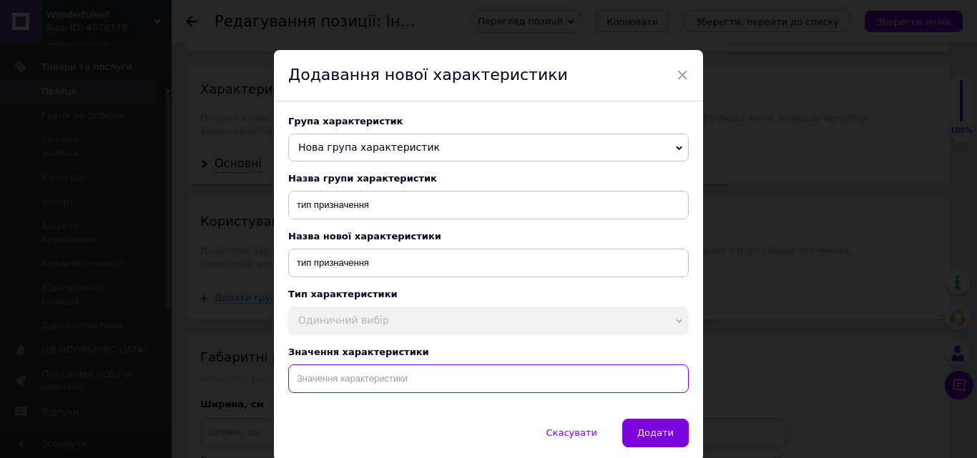
click at [378, 378] on input at bounding box center [488, 379] width 400 height 29
paste input "Інтерактивна м'яка іграшка, що дихає видра для сну Спляча музична плюшева видра…"
type input "Інтерактивна м'яка іграшка, що дихає видра для сну Спляча музична плюшева видра…"
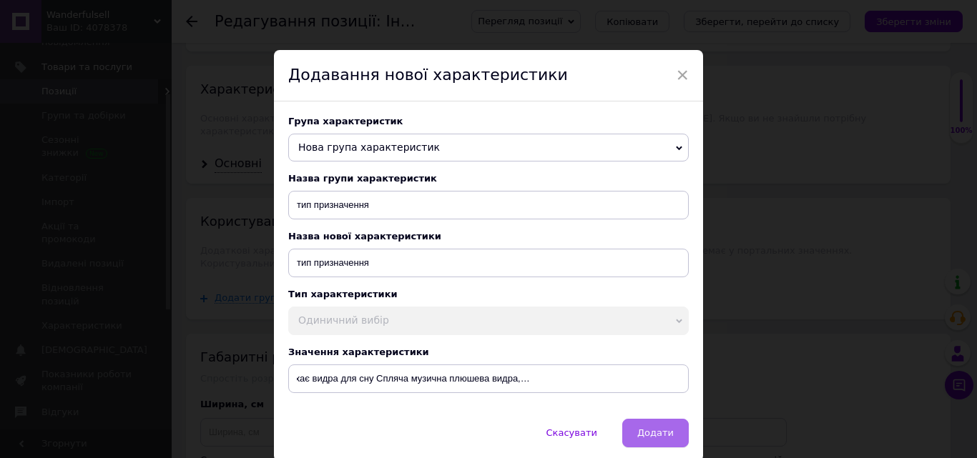
click at [642, 430] on button "Додати" at bounding box center [655, 433] width 66 height 29
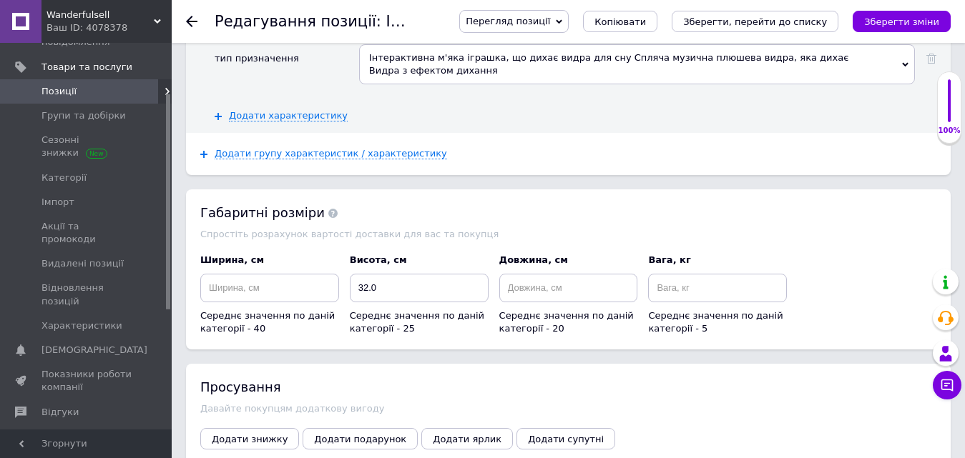
scroll to position [1859, 0]
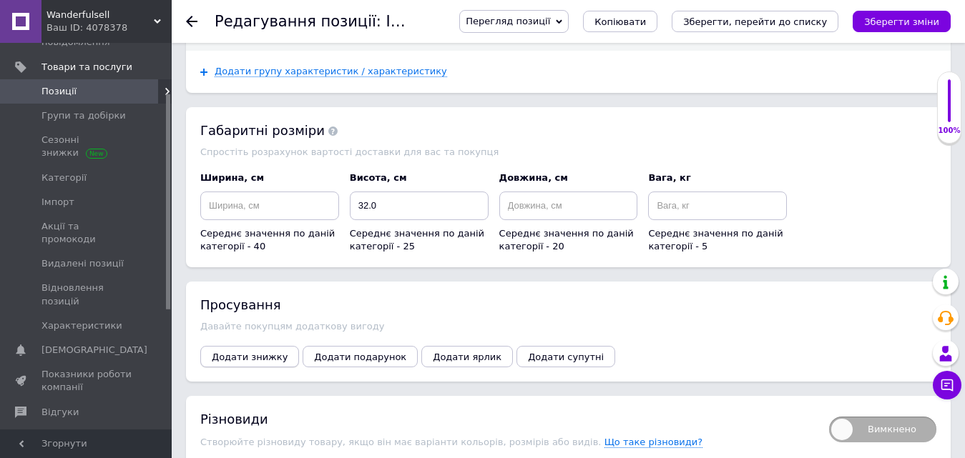
click at [266, 352] on span "Додати знижку" at bounding box center [250, 357] width 76 height 11
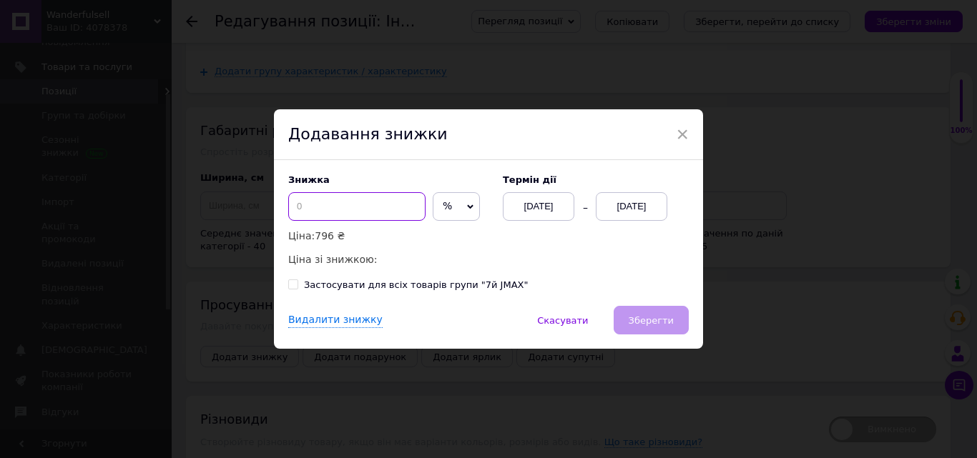
click at [380, 209] on input at bounding box center [356, 206] width 137 height 29
type input "50"
click at [611, 200] on div "12.10.2025" at bounding box center [632, 206] width 72 height 29
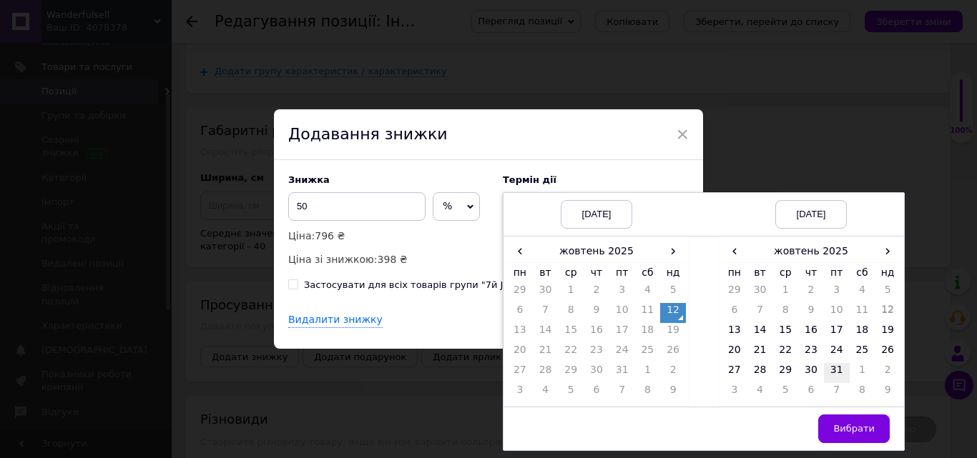
click at [828, 370] on td "31" at bounding box center [837, 373] width 26 height 20
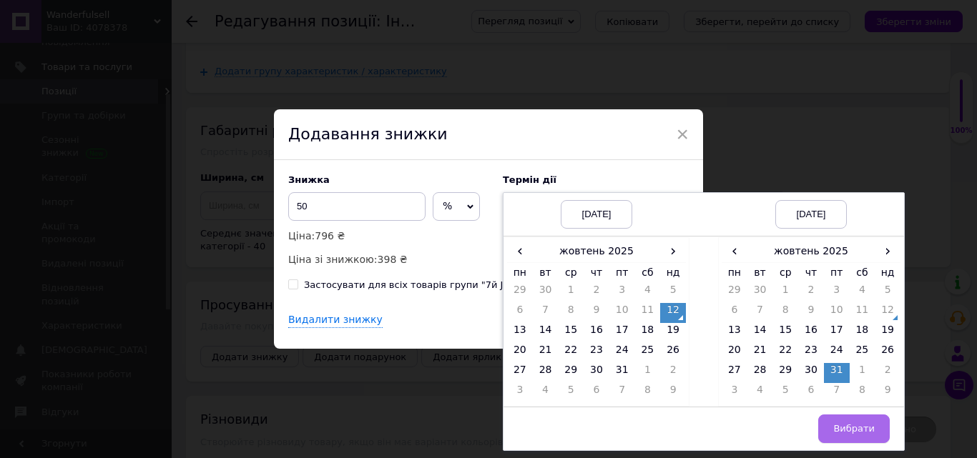
click at [854, 423] on span "Вибрати" at bounding box center [853, 428] width 41 height 11
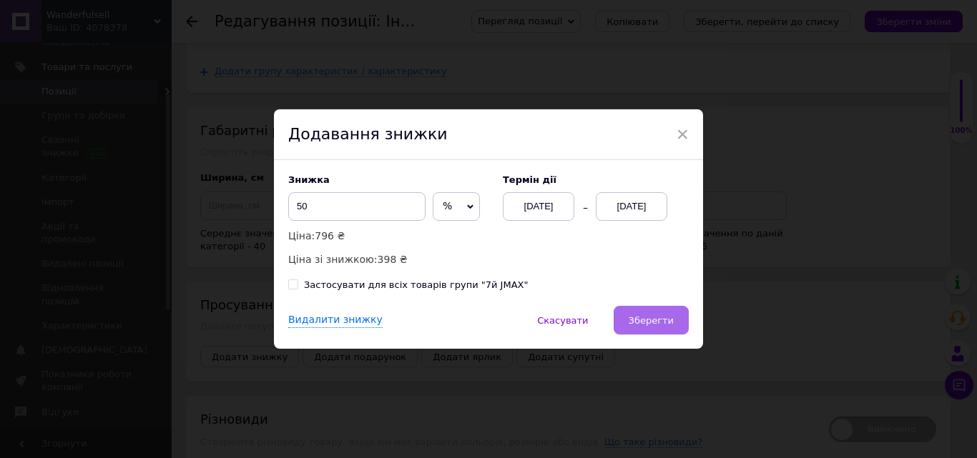
click at [624, 311] on button "Зберегти" at bounding box center [650, 320] width 75 height 29
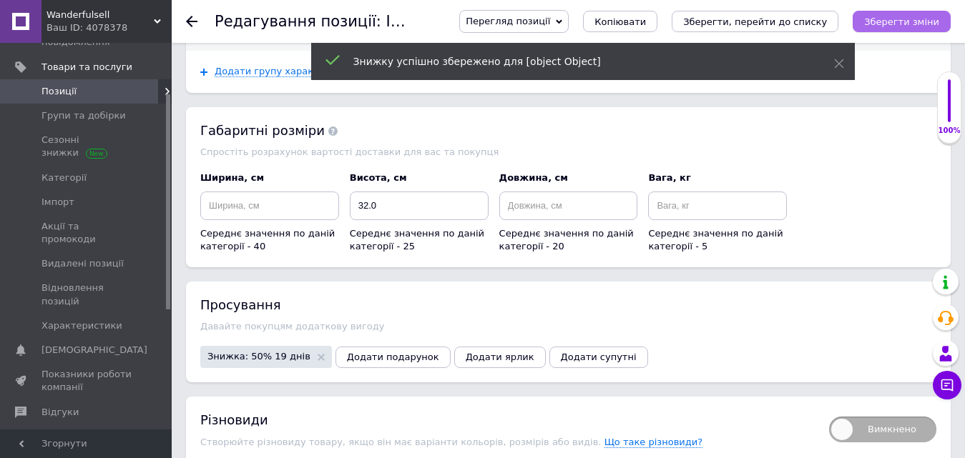
click at [941, 24] on button "Зберегти зміни" at bounding box center [901, 21] width 98 height 21
